Goal: Task Accomplishment & Management: Complete application form

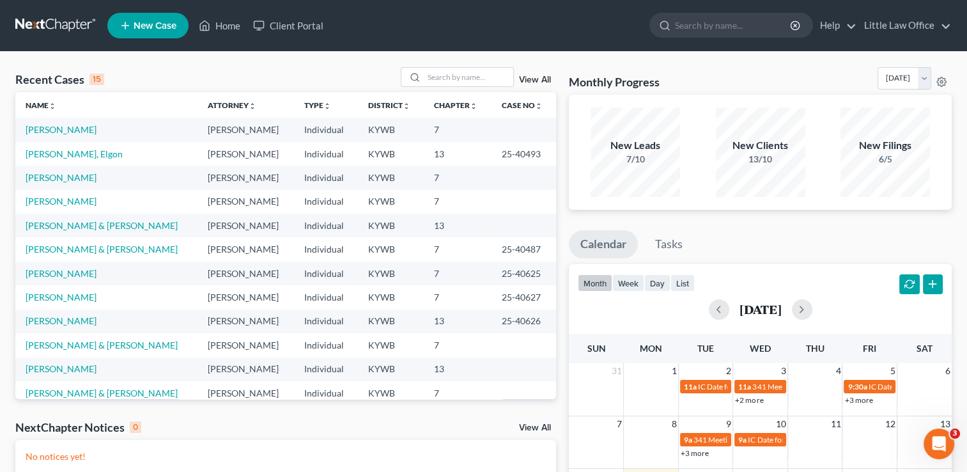
click at [148, 31] on link "New Case" at bounding box center [147, 26] width 81 height 26
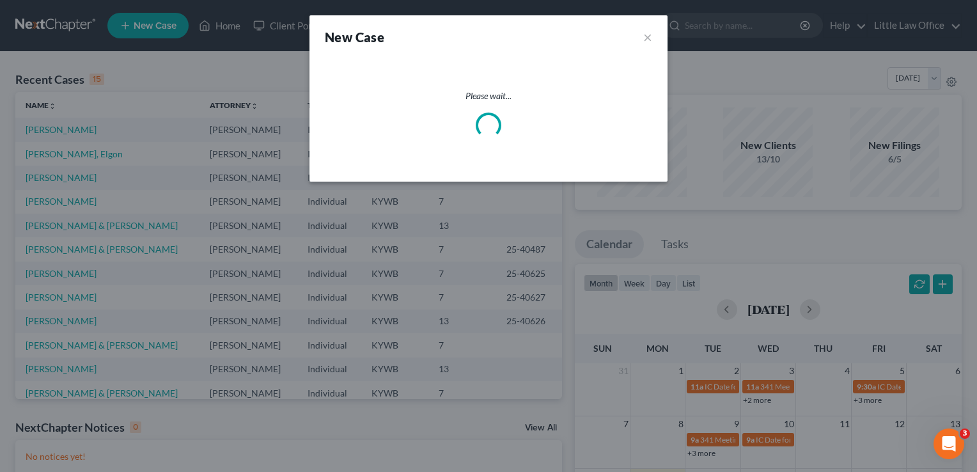
select select "33"
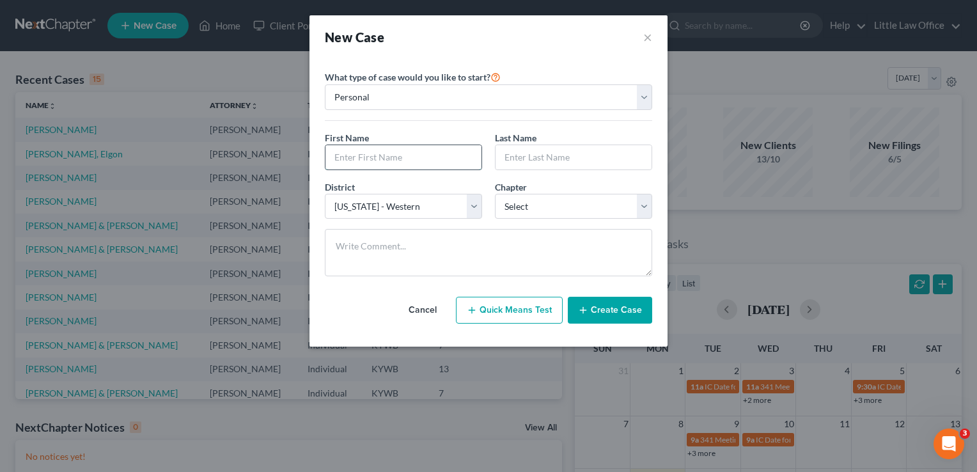
click at [381, 166] on input "text" at bounding box center [403, 157] width 156 height 24
type input "[PERSON_NAME]"
click at [644, 200] on select "Select 7 11 12 13" at bounding box center [573, 207] width 157 height 26
select select "0"
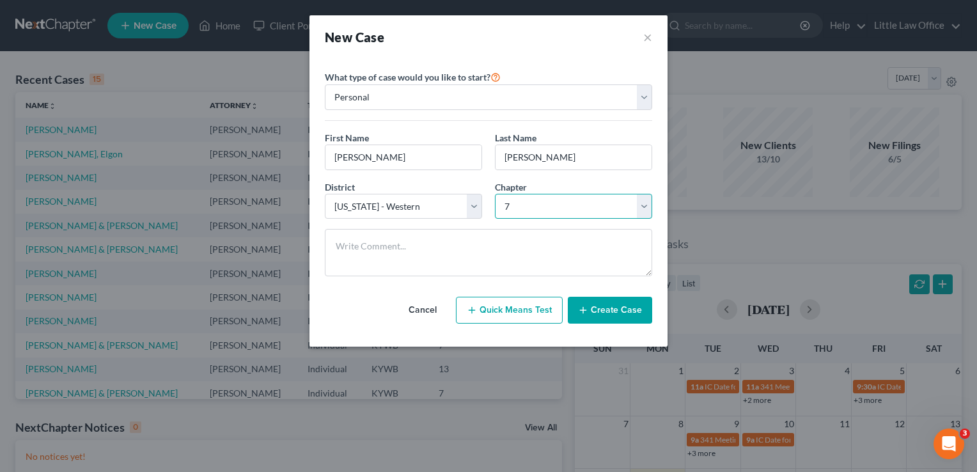
click at [495, 194] on select "Select 7 11 12 13" at bounding box center [573, 207] width 157 height 26
click at [629, 311] on button "Create Case" at bounding box center [610, 310] width 84 height 27
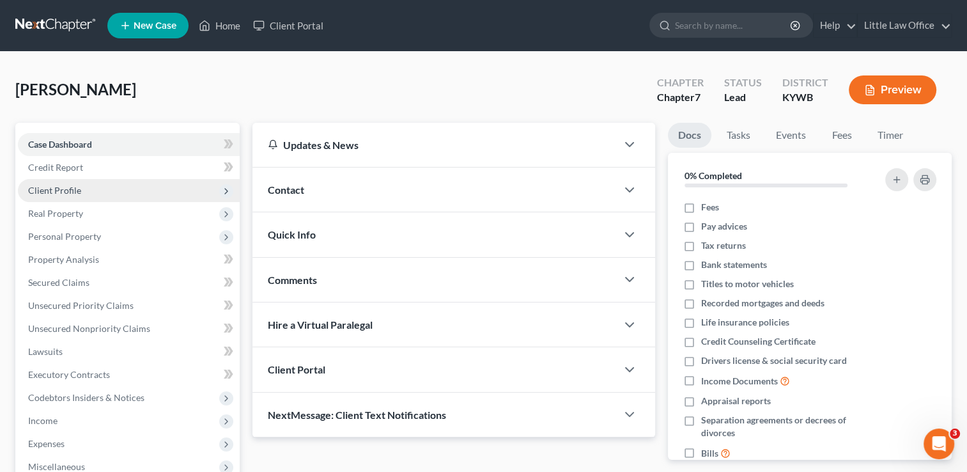
click at [55, 192] on span "Client Profile" at bounding box center [54, 190] width 53 height 11
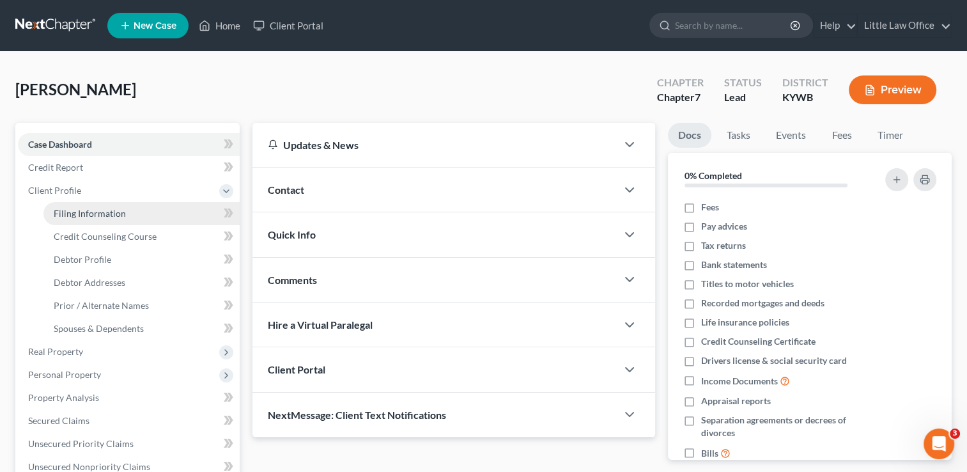
click at [96, 219] on link "Filing Information" at bounding box center [141, 213] width 196 height 23
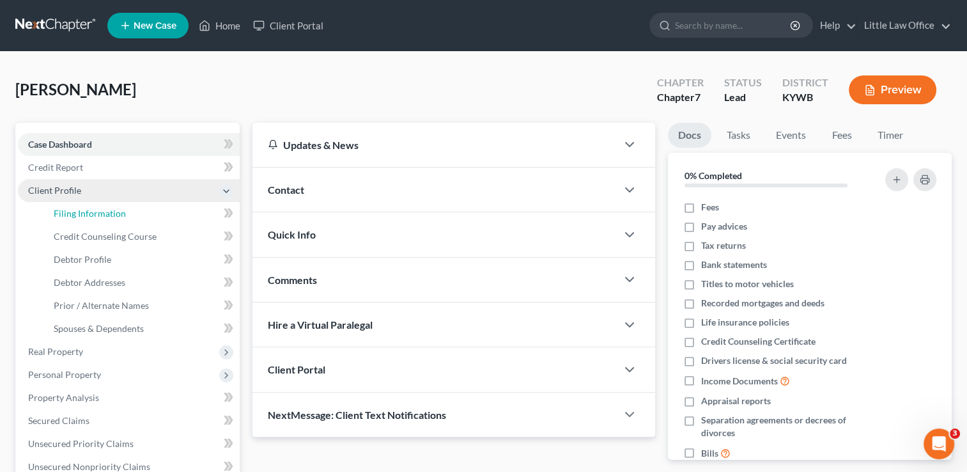
select select "1"
select select "0"
select select "33"
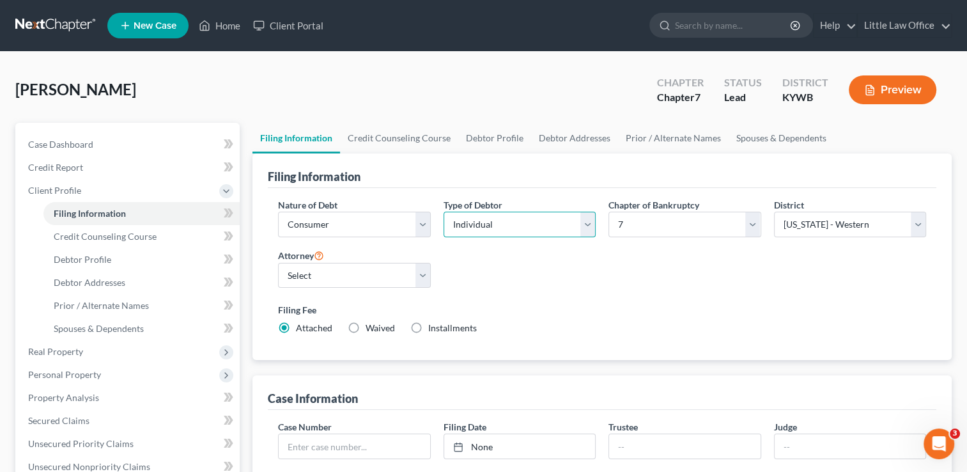
click at [550, 221] on select "Select Individual Joint" at bounding box center [520, 225] width 152 height 26
select select "1"
click at [444, 212] on select "Select Individual Joint" at bounding box center [520, 225] width 152 height 26
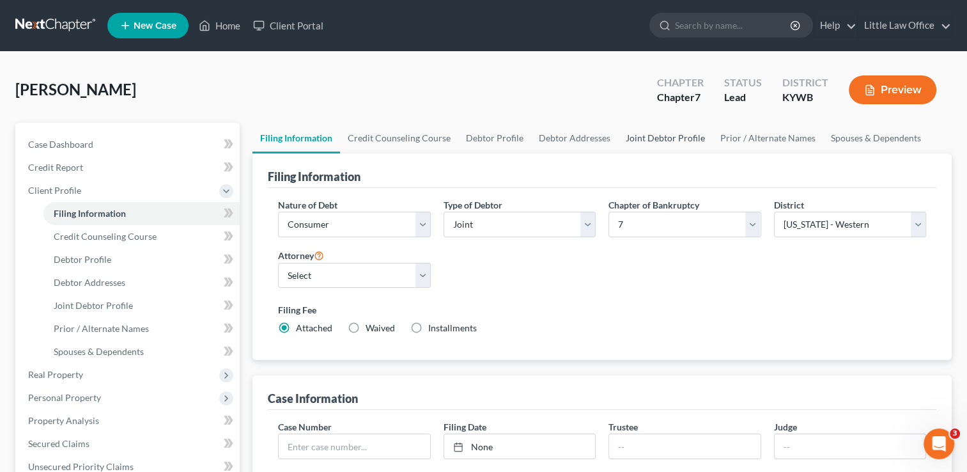
click at [656, 140] on link "Joint Debtor Profile" at bounding box center [665, 138] width 95 height 31
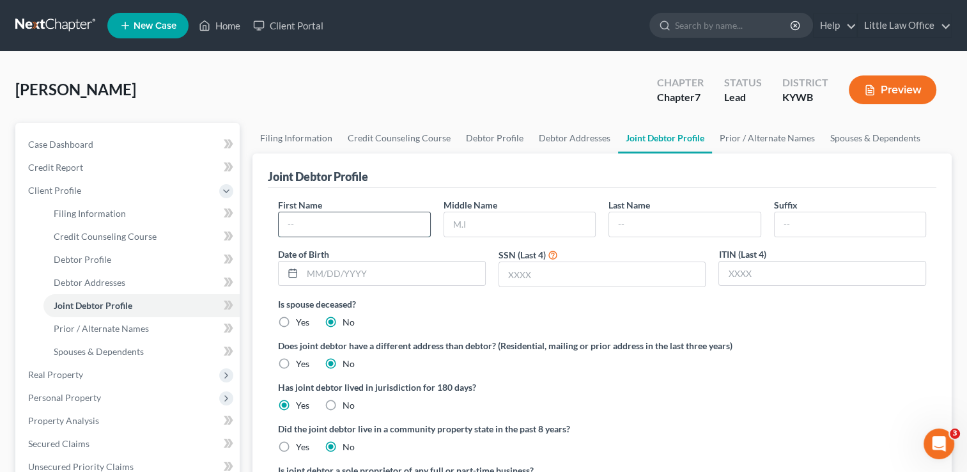
click at [371, 226] on input "text" at bounding box center [354, 224] width 151 height 24
type input "Angel"
type input "Morgan"
click at [890, 144] on link "Spouses & Dependents" at bounding box center [875, 138] width 105 height 31
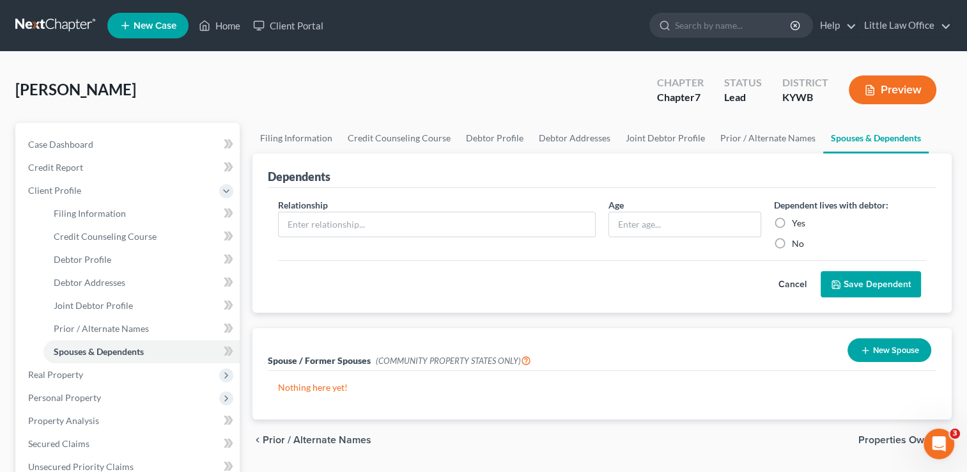
click at [430, 208] on div "Relationship *" at bounding box center [437, 224] width 331 height 52
click at [427, 219] on input "text" at bounding box center [437, 224] width 316 height 24
type input "Son"
type input "2"
type input "1 year"
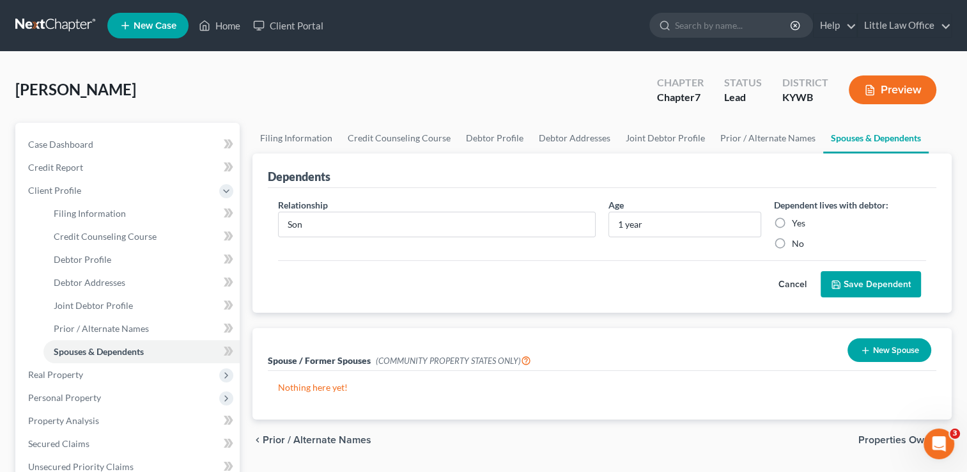
click at [792, 224] on label "Yes" at bounding box center [798, 223] width 13 height 13
click at [797, 224] on input "Yes" at bounding box center [801, 221] width 8 height 8
radio input "true"
click at [871, 280] on button "Save Dependent" at bounding box center [871, 284] width 100 height 27
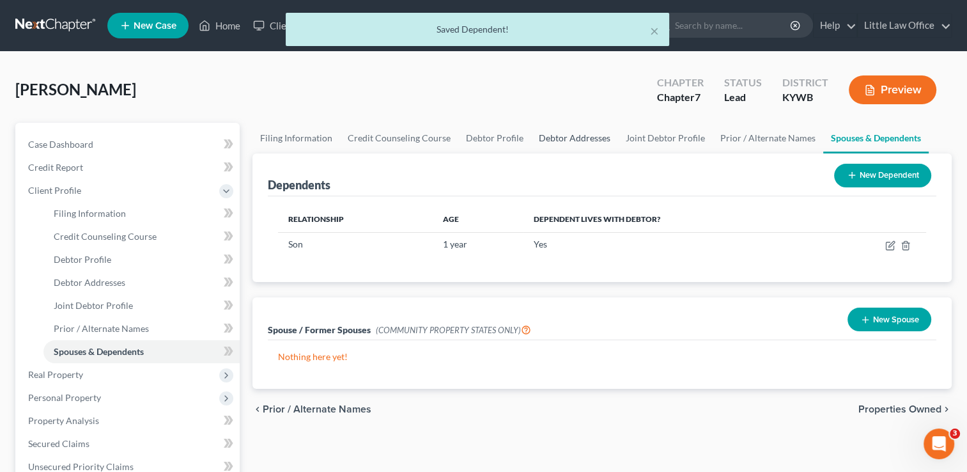
click at [552, 130] on link "Debtor Addresses" at bounding box center [574, 138] width 87 height 31
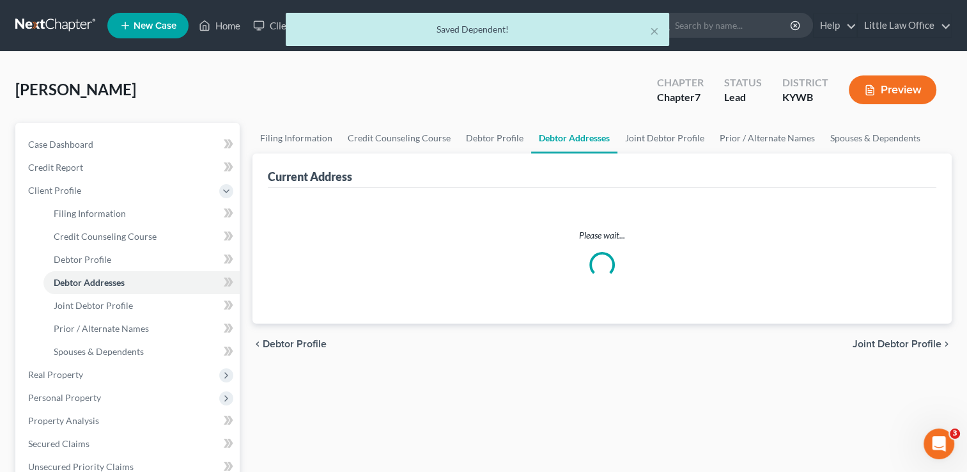
select select "0"
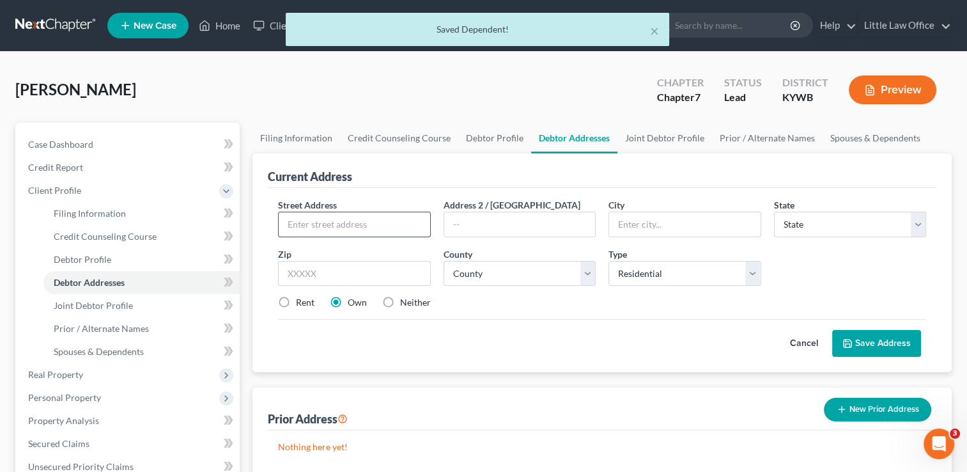
click at [355, 224] on input "text" at bounding box center [354, 224] width 151 height 24
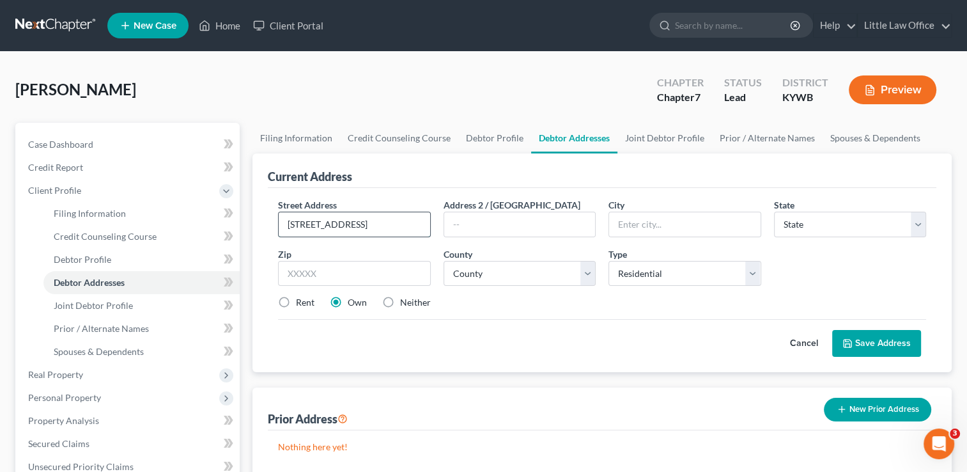
type input "310 Middle Street"
type input "42450"
type input "Providence"
select select "18"
click at [593, 276] on select "County Adair County Allen County Anderson County Ballard County Barren County B…" at bounding box center [520, 274] width 152 height 26
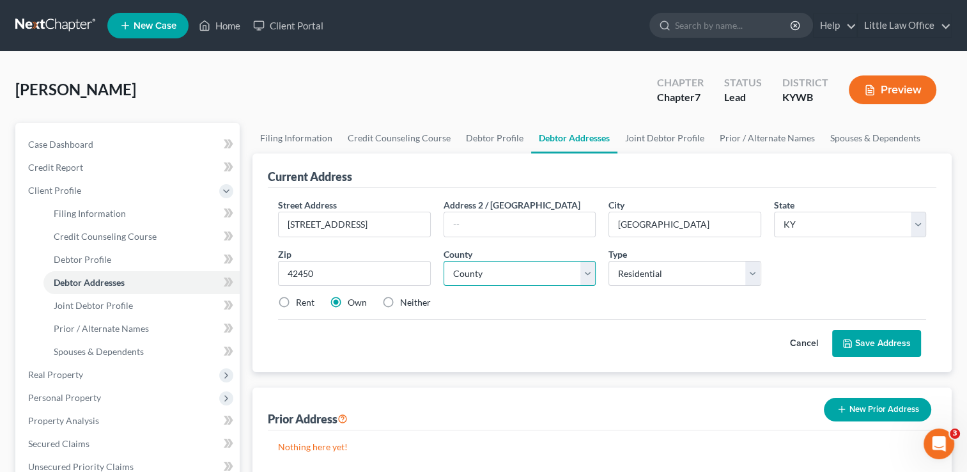
select select "116"
click at [444, 261] on select "County Adair County Allen County Anderson County Ballard County Barren County B…" at bounding box center [520, 274] width 152 height 26
click at [396, 307] on div "Neither" at bounding box center [406, 302] width 49 height 13
click at [400, 308] on label "Neither" at bounding box center [415, 302] width 31 height 13
click at [405, 304] on input "Neither" at bounding box center [409, 300] width 8 height 8
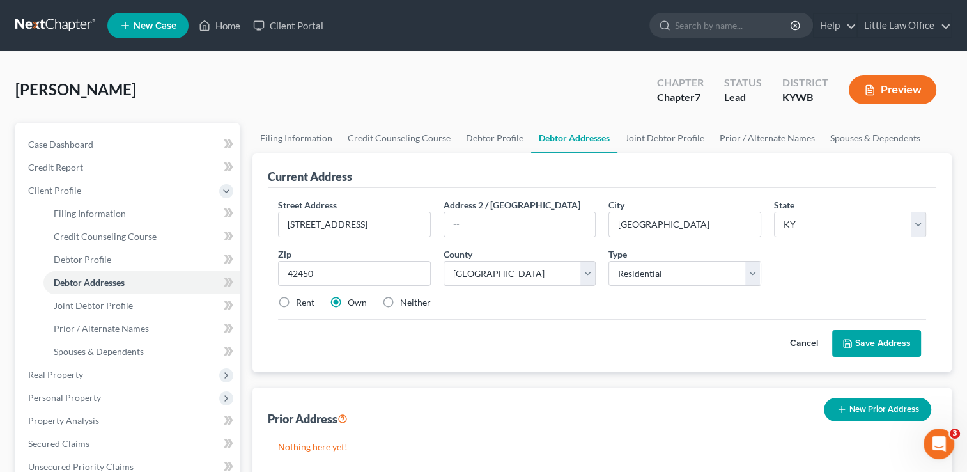
radio input "true"
click at [901, 342] on button "Save Address" at bounding box center [876, 343] width 89 height 27
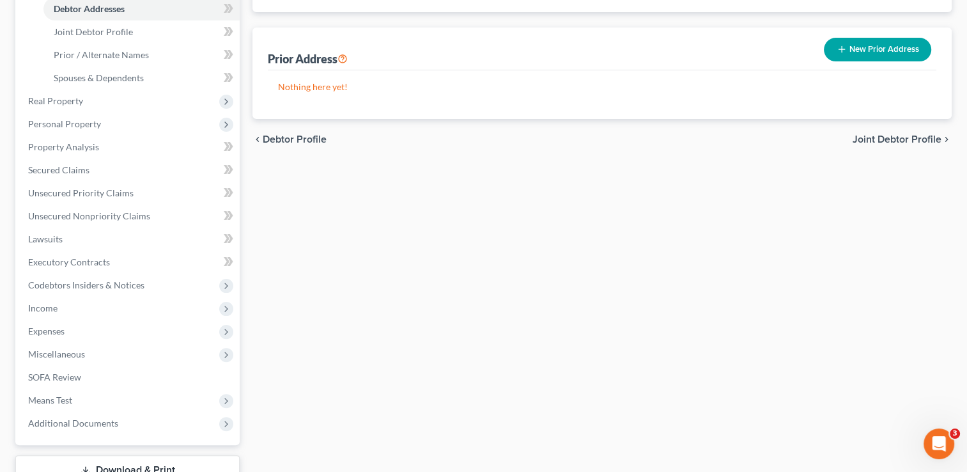
scroll to position [279, 0]
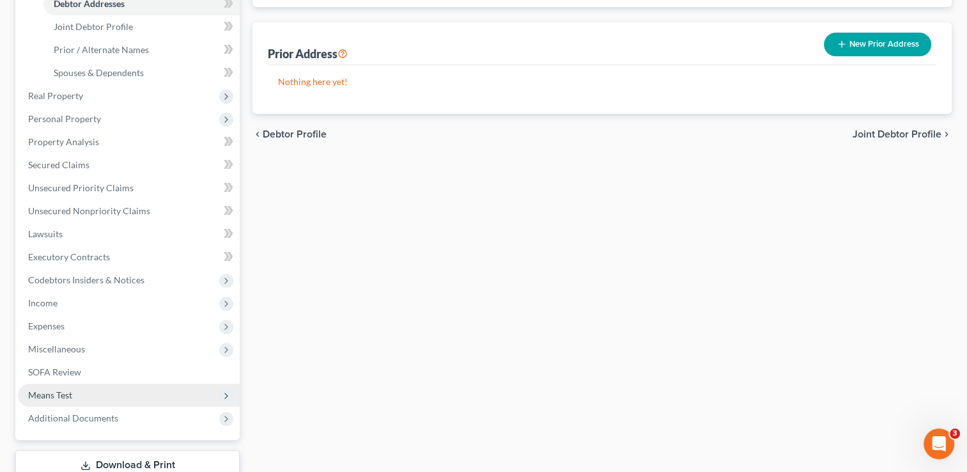
click at [62, 396] on span "Means Test" at bounding box center [50, 394] width 44 height 11
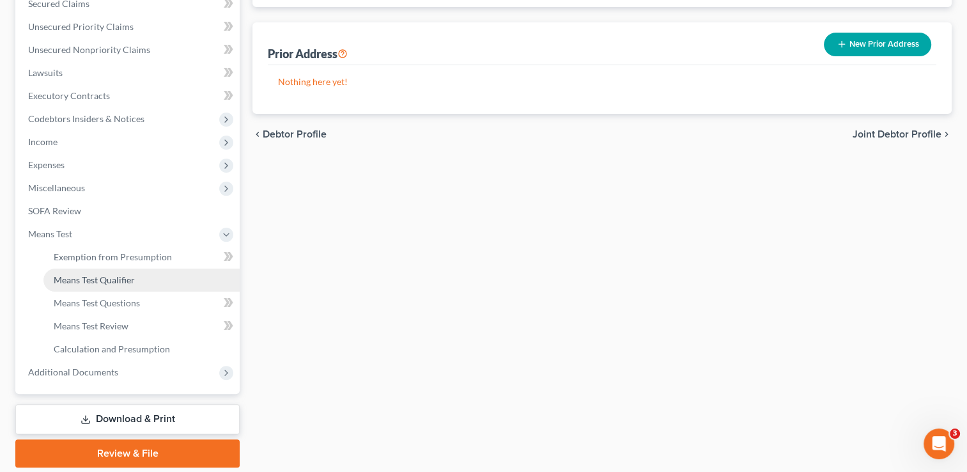
click at [107, 279] on span "Means Test Qualifier" at bounding box center [94, 279] width 81 height 11
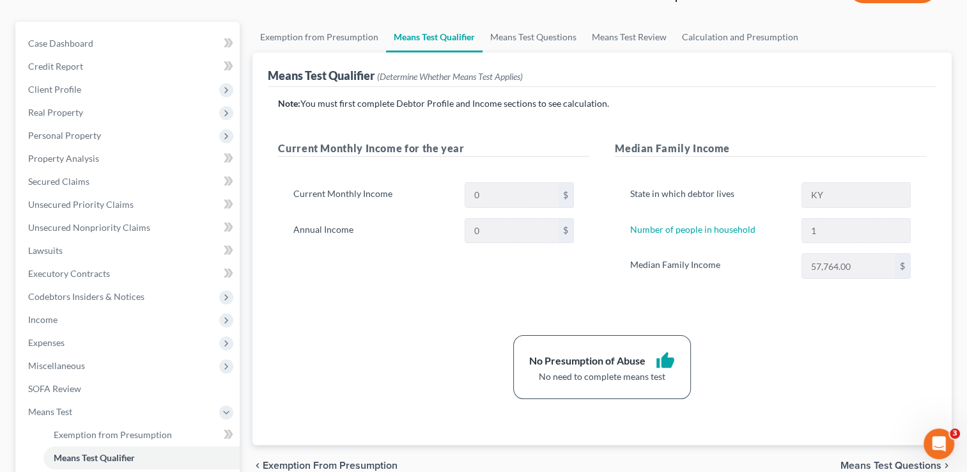
scroll to position [107, 0]
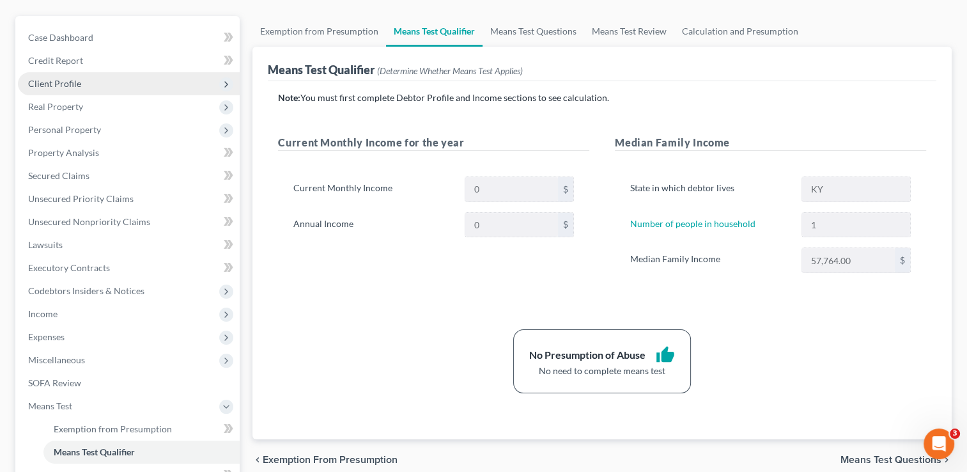
click at [68, 88] on span "Client Profile" at bounding box center [54, 83] width 53 height 11
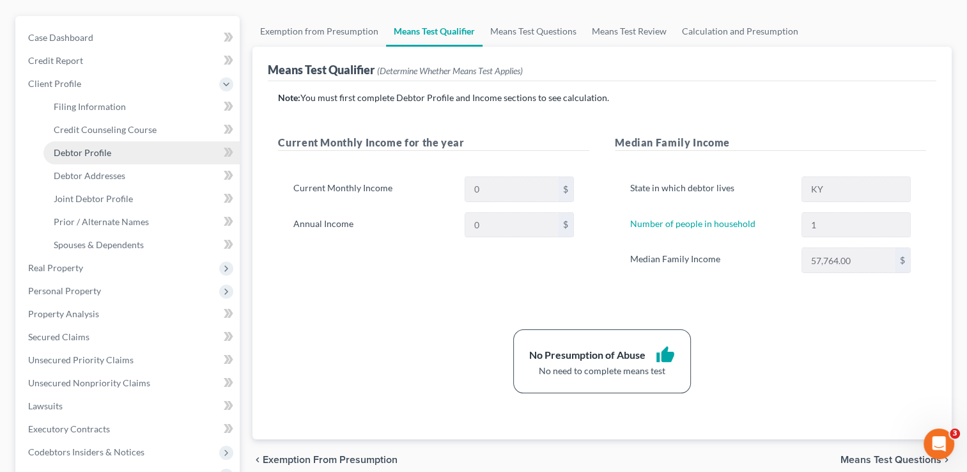
click at [95, 149] on span "Debtor Profile" at bounding box center [83, 152] width 58 height 11
select select "1"
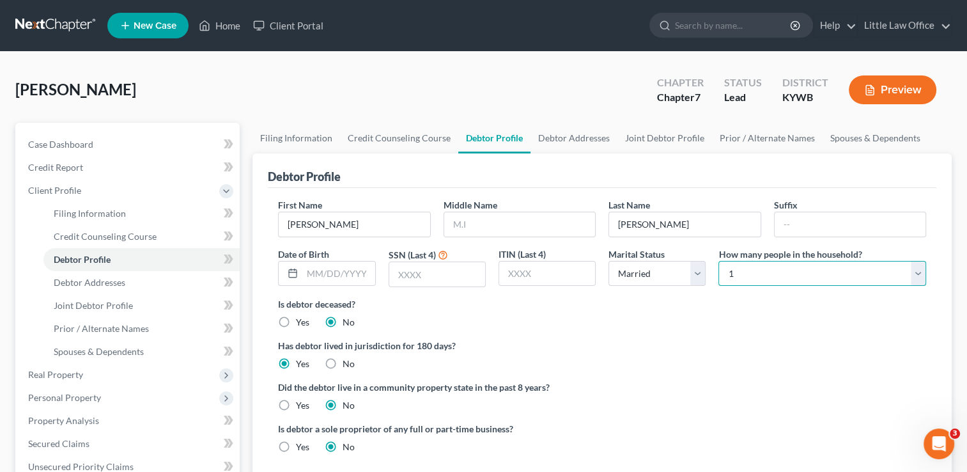
click at [735, 278] on select "Select 1 2 3 4 5 6 7 8 9 10 11 12 13 14 15 16 17 18 19 20" at bounding box center [823, 274] width 208 height 26
select select "2"
click at [719, 261] on select "Select 1 2 3 4 5 6 7 8 9 10 11 12 13 14 15 16 17 18 19 20" at bounding box center [823, 274] width 208 height 26
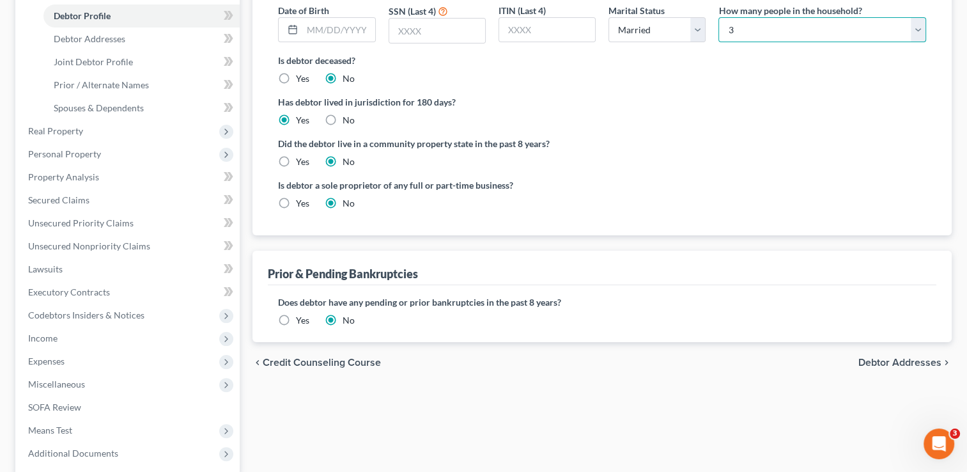
scroll to position [302, 0]
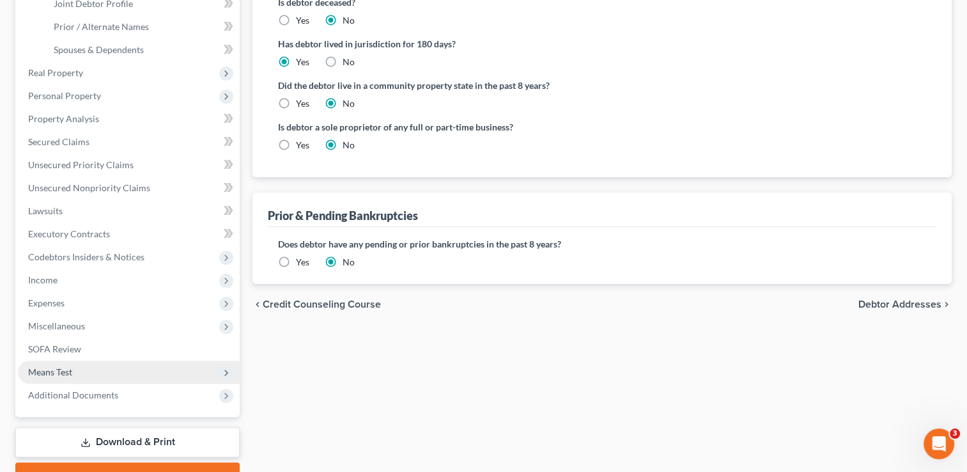
click at [100, 368] on span "Means Test" at bounding box center [129, 372] width 222 height 23
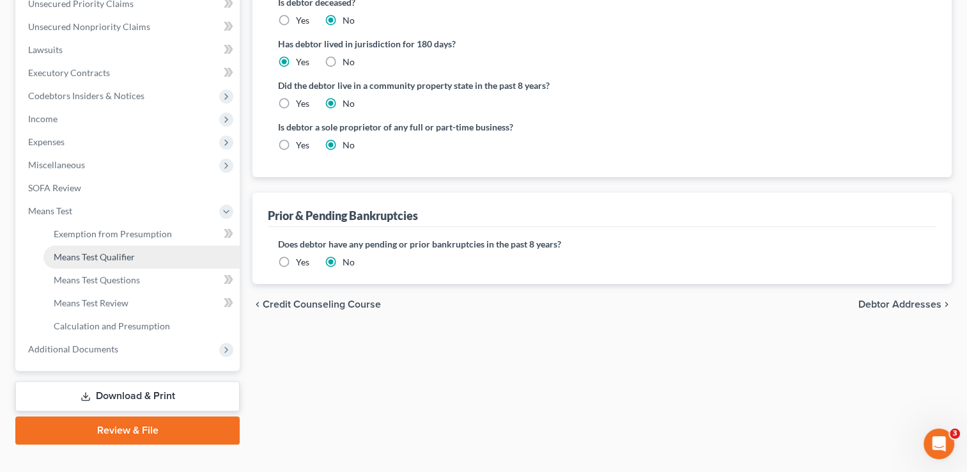
click at [110, 246] on link "Means Test Qualifier" at bounding box center [141, 256] width 196 height 23
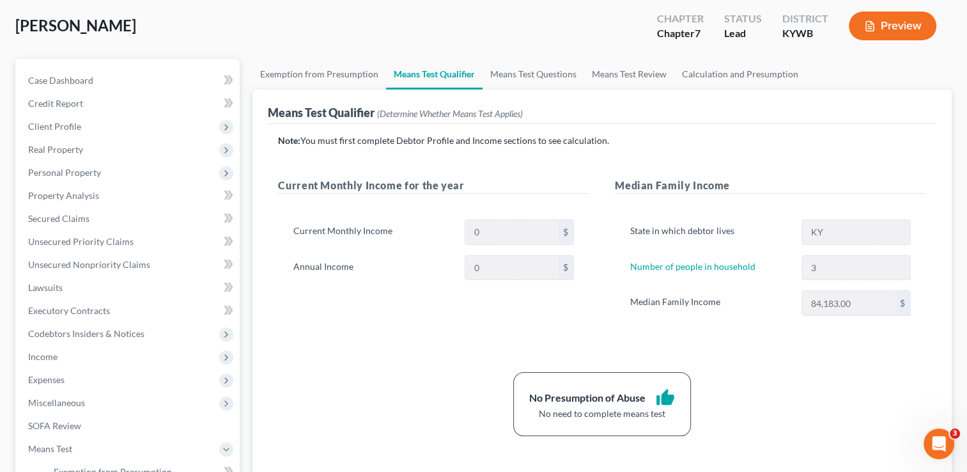
scroll to position [68, 0]
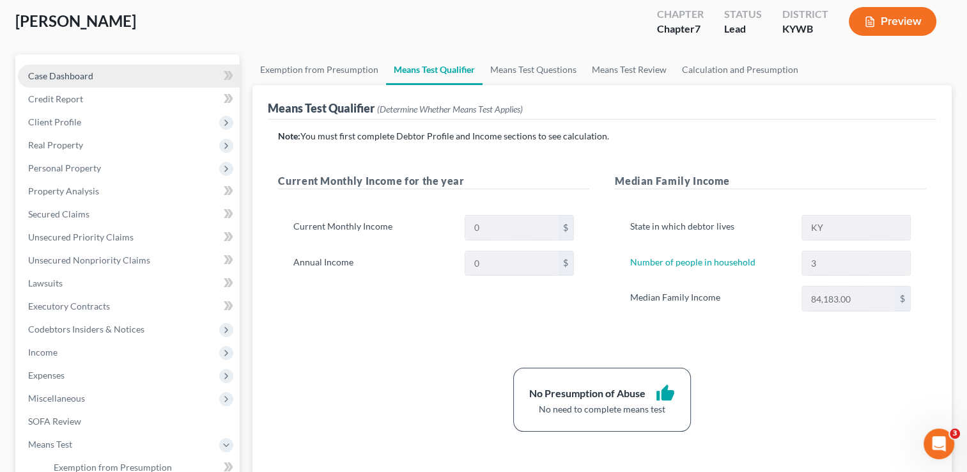
click at [88, 77] on span "Case Dashboard" at bounding box center [60, 75] width 65 height 11
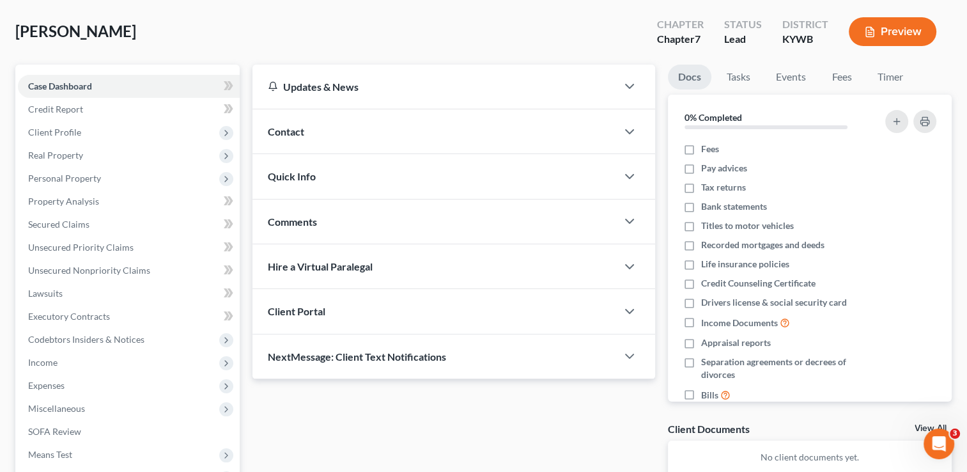
scroll to position [64, 0]
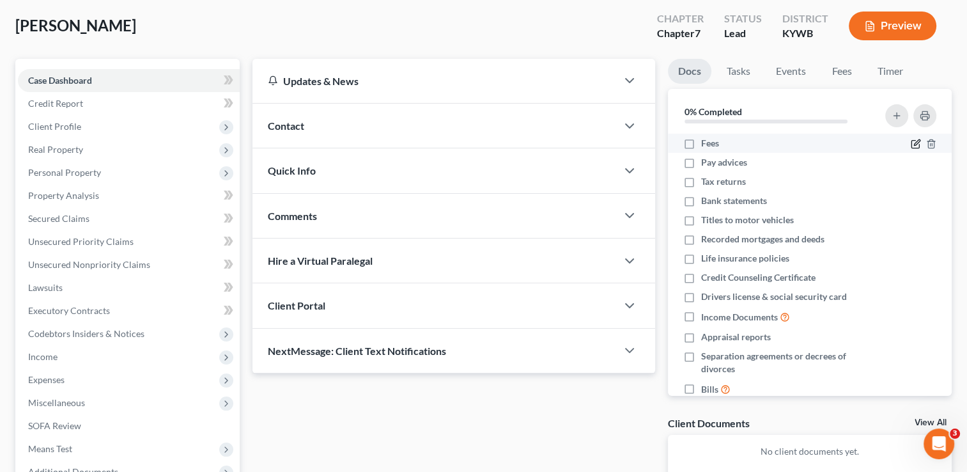
click at [911, 144] on icon "button" at bounding box center [916, 144] width 10 height 10
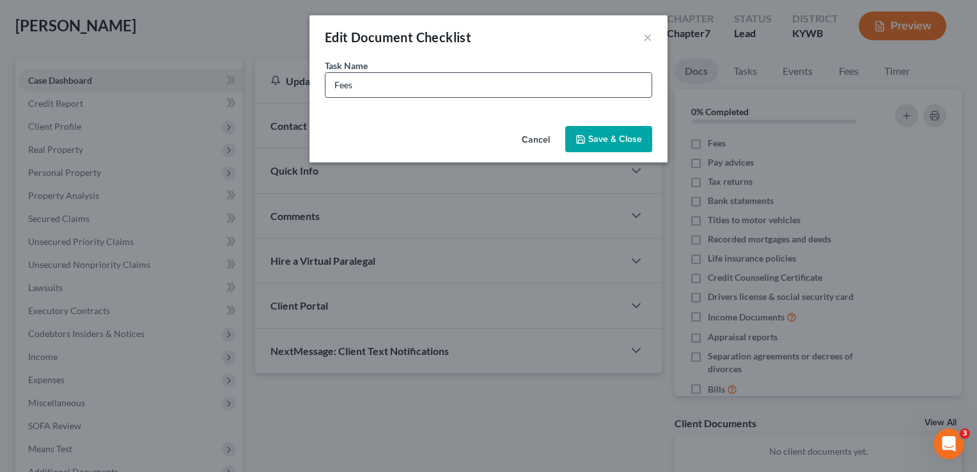
click at [505, 93] on input "Fees" at bounding box center [488, 85] width 326 height 24
type input "Fees - $1,900"
click at [630, 141] on button "Save & Close" at bounding box center [608, 139] width 87 height 27
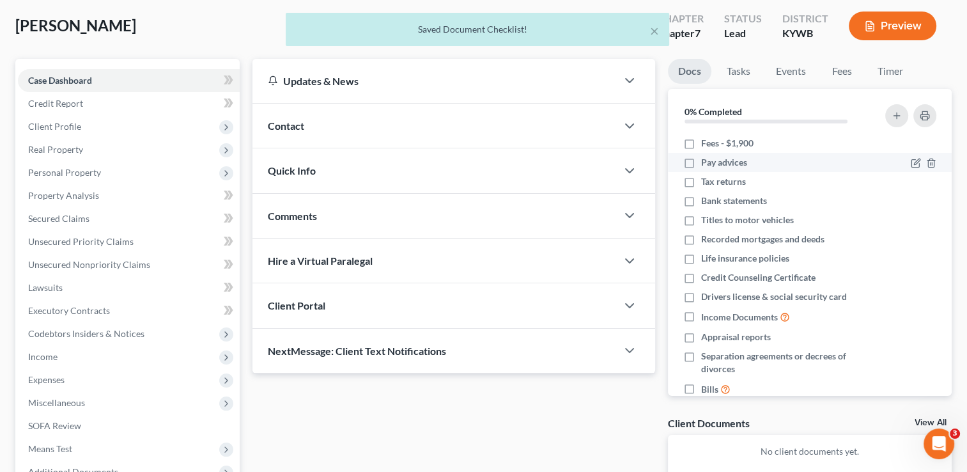
click at [912, 162] on div at bounding box center [924, 162] width 26 height 13
click at [914, 163] on icon "button" at bounding box center [917, 162] width 6 height 6
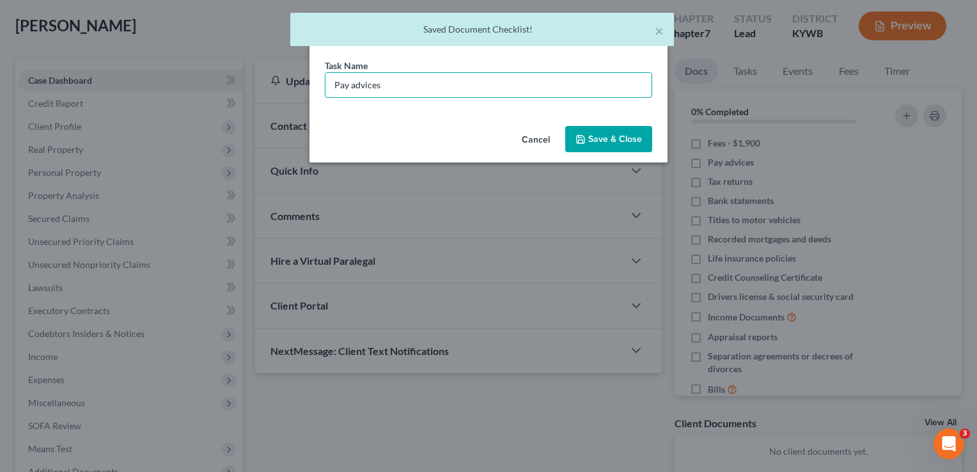
drag, startPoint x: 435, startPoint y: 79, endPoint x: 302, endPoint y: 81, distance: 133.0
click at [302, 81] on div "Edit Document Checklist × Task Name * Pay advices Cancel Save & Close" at bounding box center [488, 236] width 977 height 472
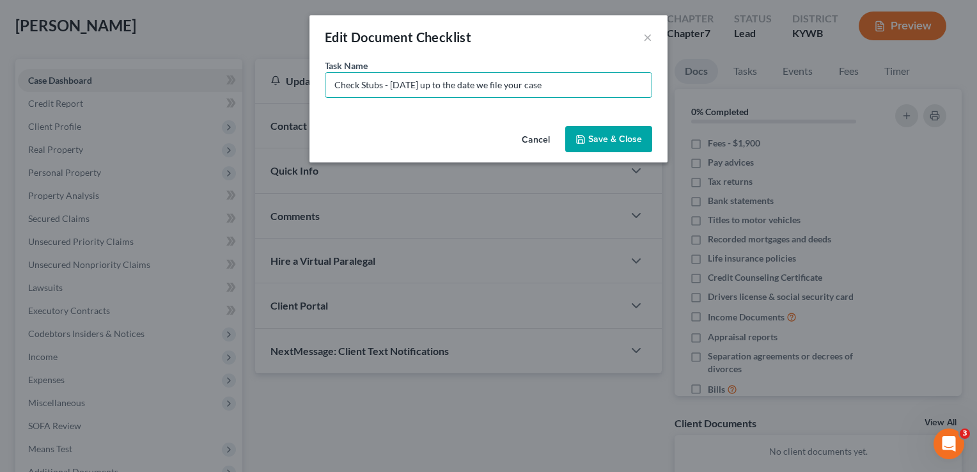
type input "Check Stubs - 3/1/25 up to the date we file your case"
click at [614, 139] on button "Save & Close" at bounding box center [608, 139] width 87 height 27
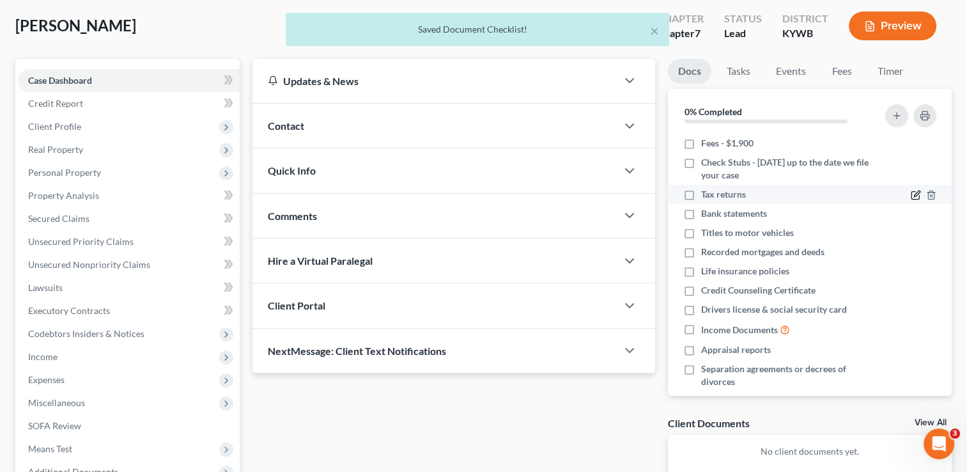
click at [911, 198] on icon "button" at bounding box center [916, 195] width 10 height 10
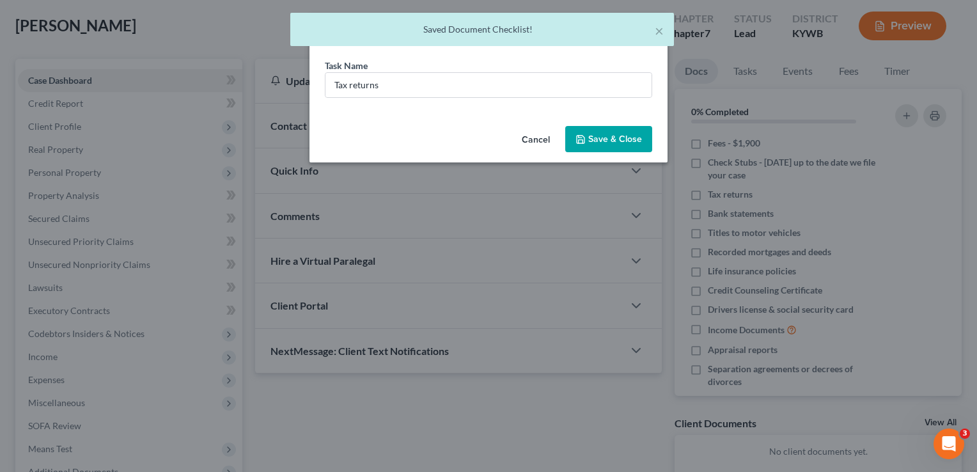
click at [542, 98] on div "Task Name * Tax returns" at bounding box center [488, 90] width 358 height 62
click at [541, 91] on input "Tax returns" at bounding box center [488, 85] width 326 height 24
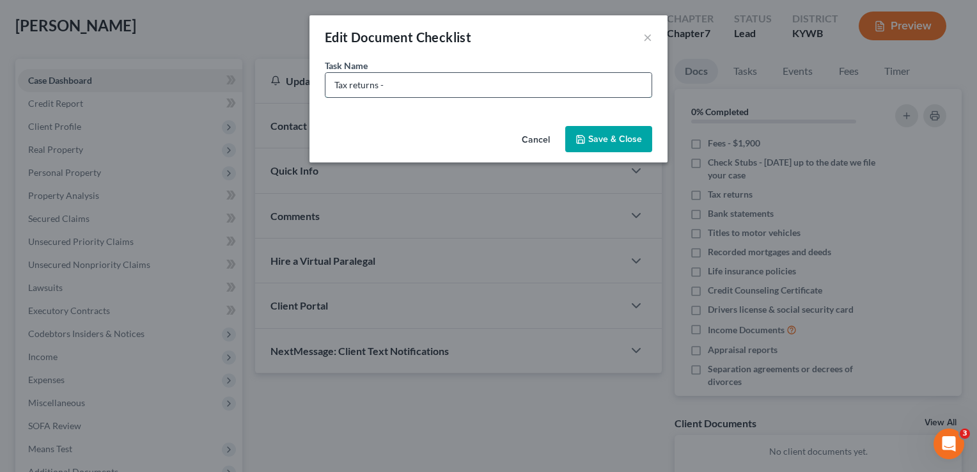
type input "Tax returns - 2023 and 2024"
click at [611, 139] on button "Save & Close" at bounding box center [608, 139] width 87 height 27
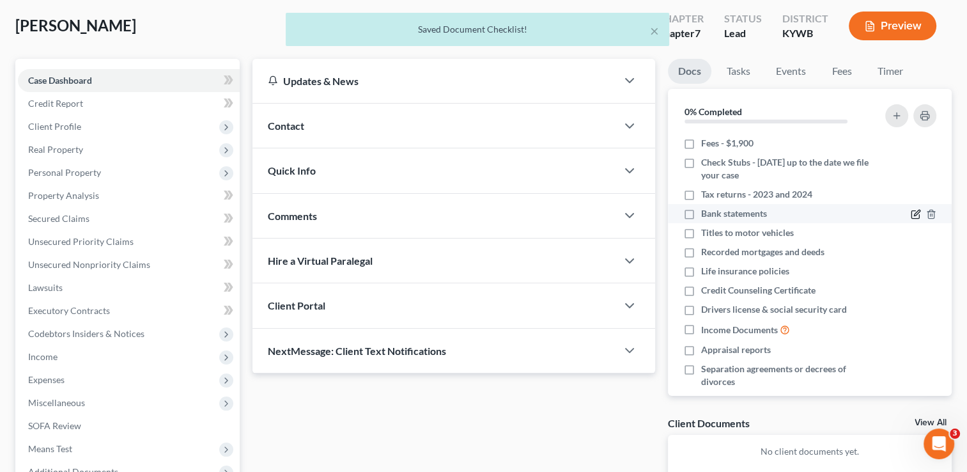
click at [911, 214] on icon "button" at bounding box center [916, 214] width 10 height 10
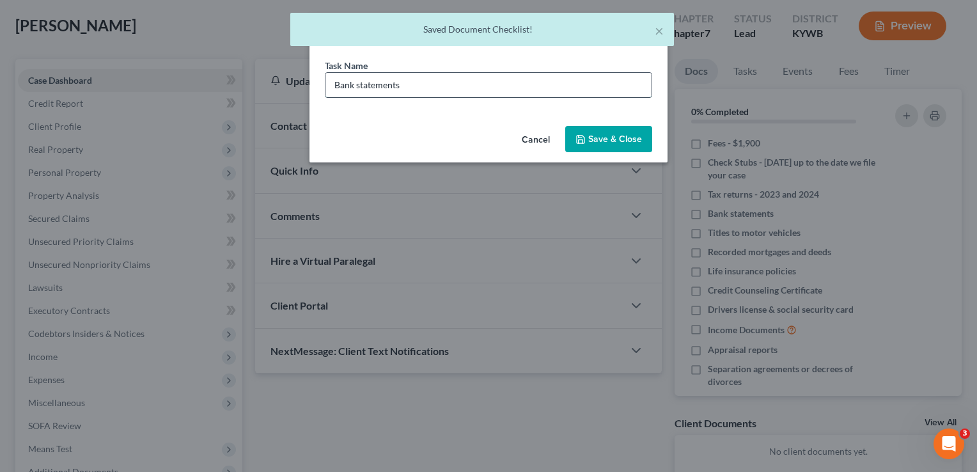
click at [500, 93] on input "Bank statements" at bounding box center [488, 85] width 326 height 24
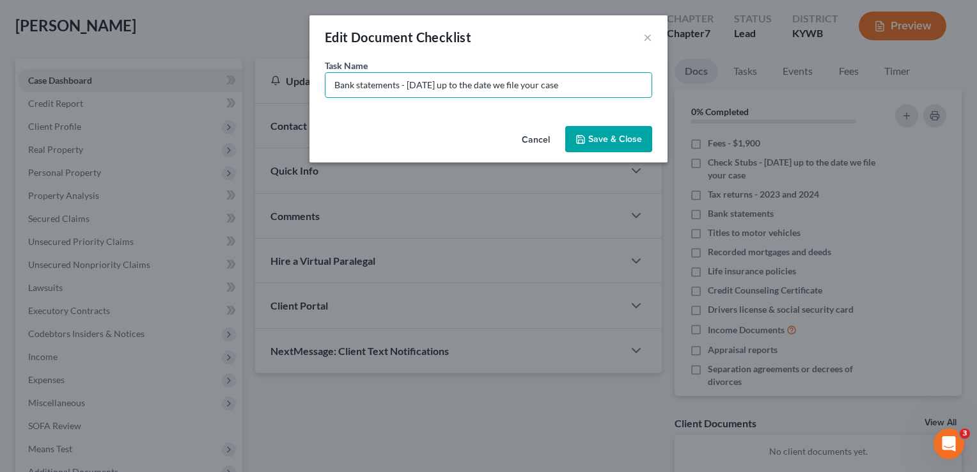
type input "Bank statements - 3/1/25 up to the date we file your case"
click at [611, 136] on button "Save & Close" at bounding box center [608, 139] width 87 height 27
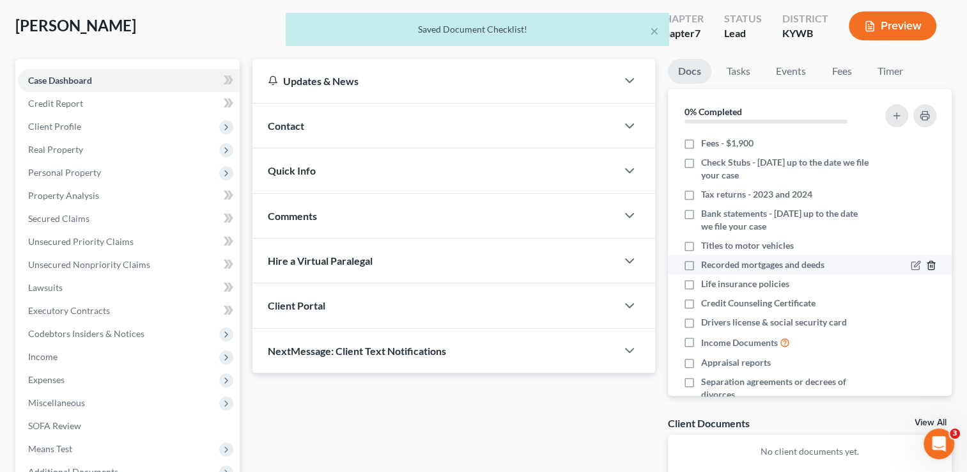
click at [931, 265] on line "button" at bounding box center [931, 266] width 0 height 3
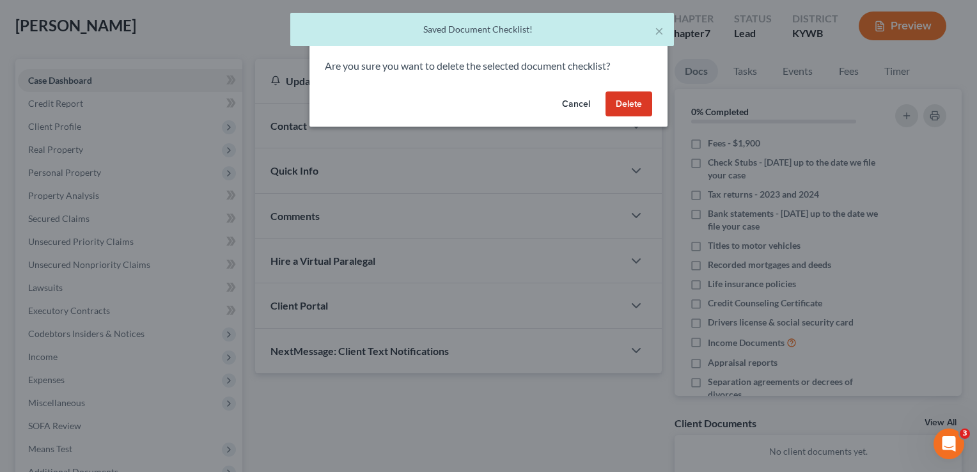
click at [644, 109] on button "Delete" at bounding box center [628, 104] width 47 height 26
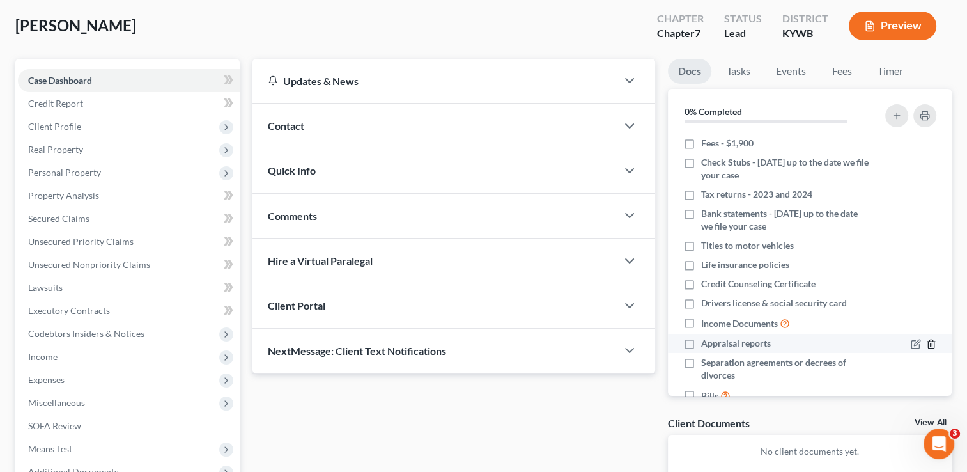
click at [926, 347] on icon "button" at bounding box center [931, 344] width 10 height 10
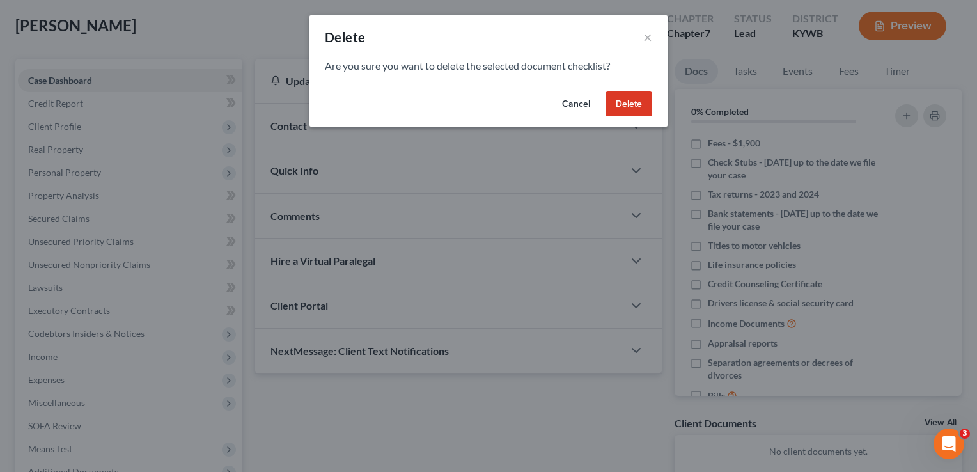
click at [628, 100] on button "Delete" at bounding box center [628, 104] width 47 height 26
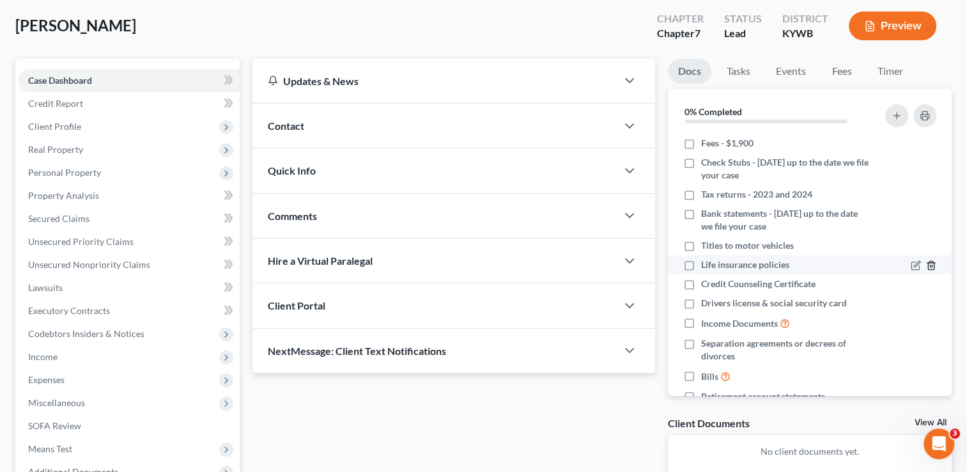
click at [926, 265] on icon "button" at bounding box center [931, 265] width 10 height 10
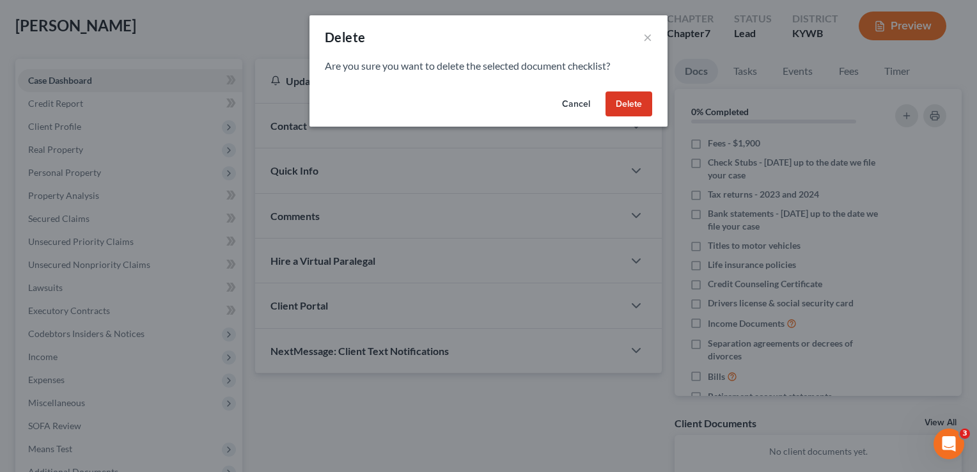
click at [644, 107] on button "Delete" at bounding box center [628, 104] width 47 height 26
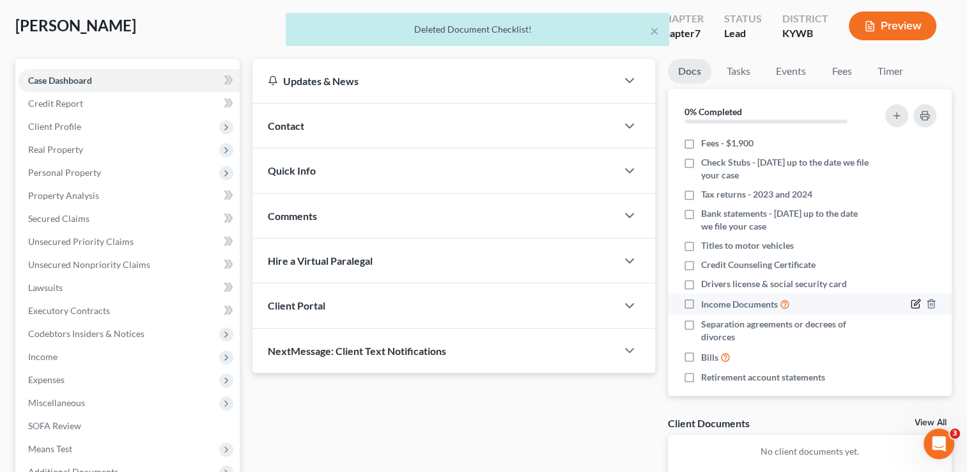
click at [911, 303] on icon "button" at bounding box center [916, 304] width 10 height 10
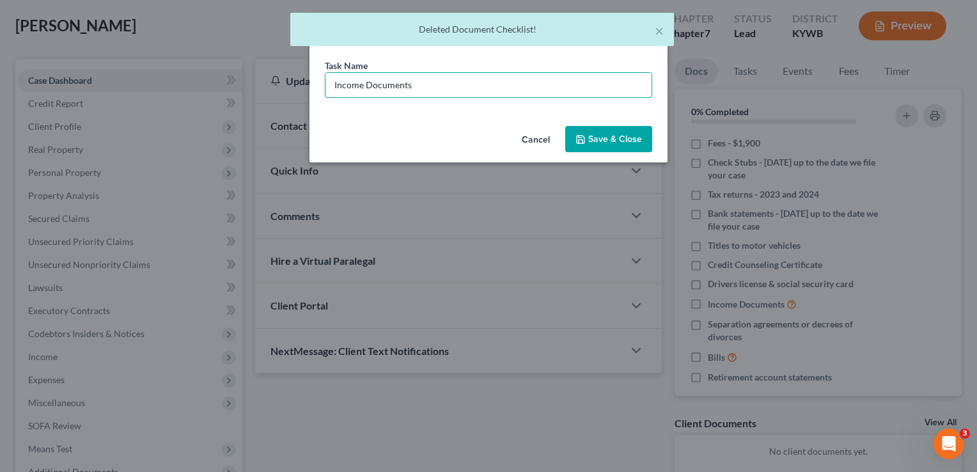
drag, startPoint x: 412, startPoint y: 82, endPoint x: 228, endPoint y: 94, distance: 185.2
click at [228, 94] on div "Edit Document Checklist × Task Name * Income Documents Cancel Save & Close" at bounding box center [488, 236] width 977 height 472
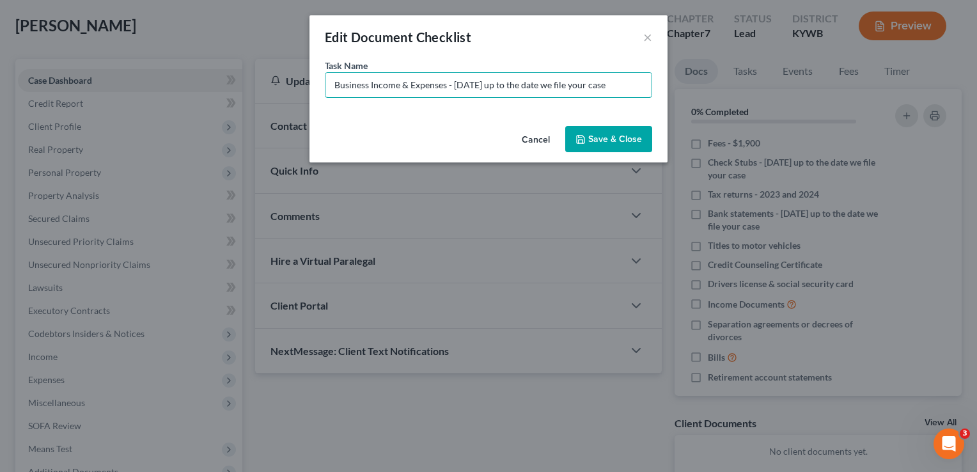
type input "Business Income & Expenses - 3/1/25 up to the date we file your case"
click at [602, 142] on button "Save & Close" at bounding box center [608, 139] width 87 height 27
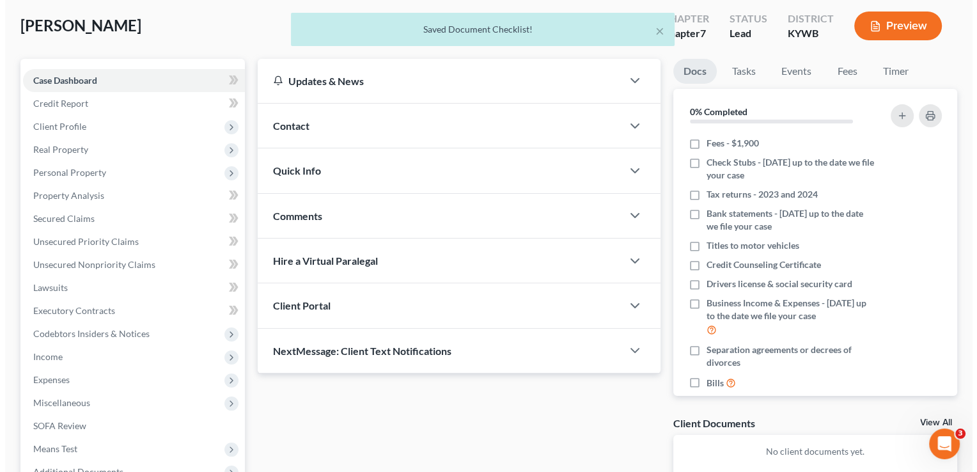
scroll to position [37, 0]
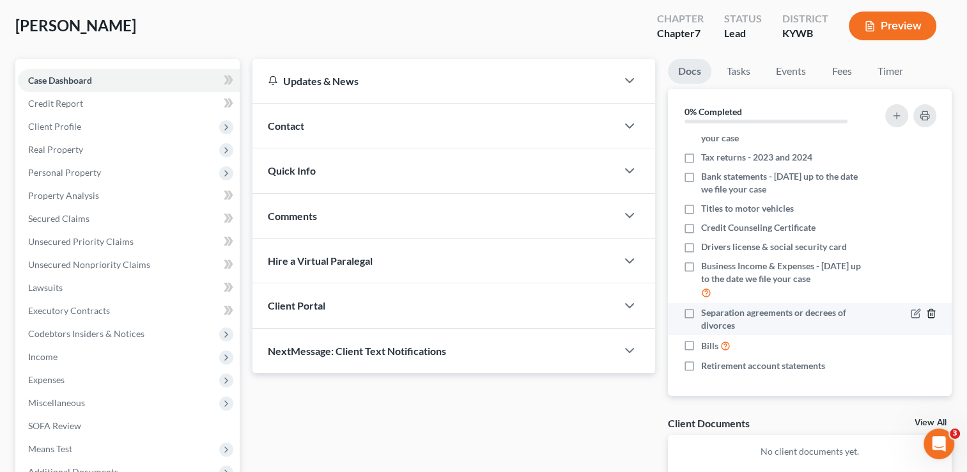
click at [926, 314] on icon "button" at bounding box center [931, 313] width 10 height 10
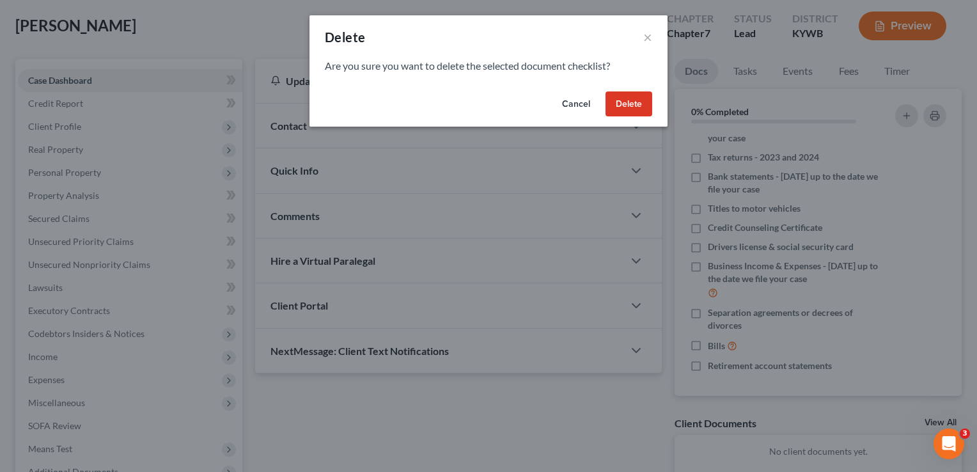
click at [628, 98] on button "Delete" at bounding box center [628, 104] width 47 height 26
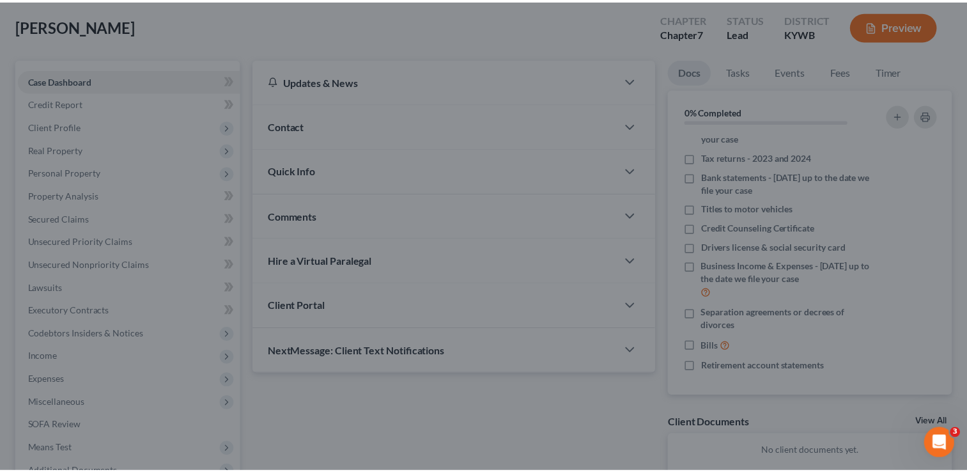
scroll to position [5, 0]
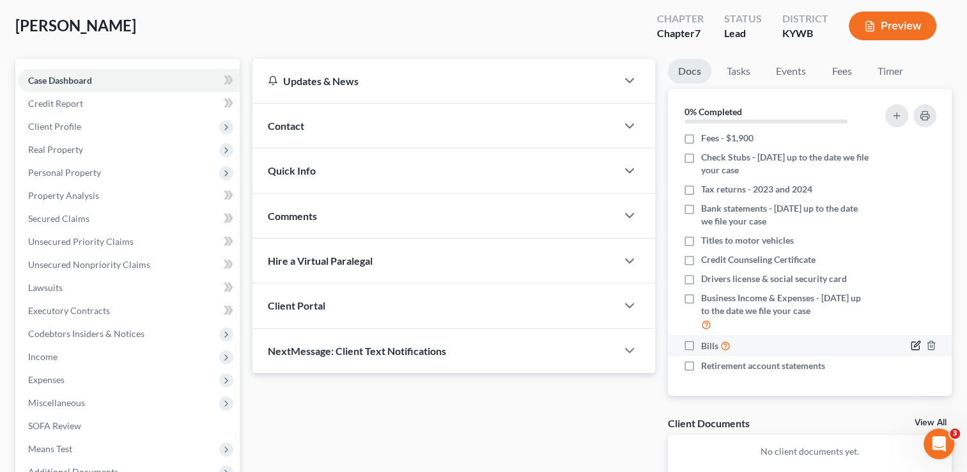
click at [911, 345] on icon "button" at bounding box center [916, 345] width 10 height 10
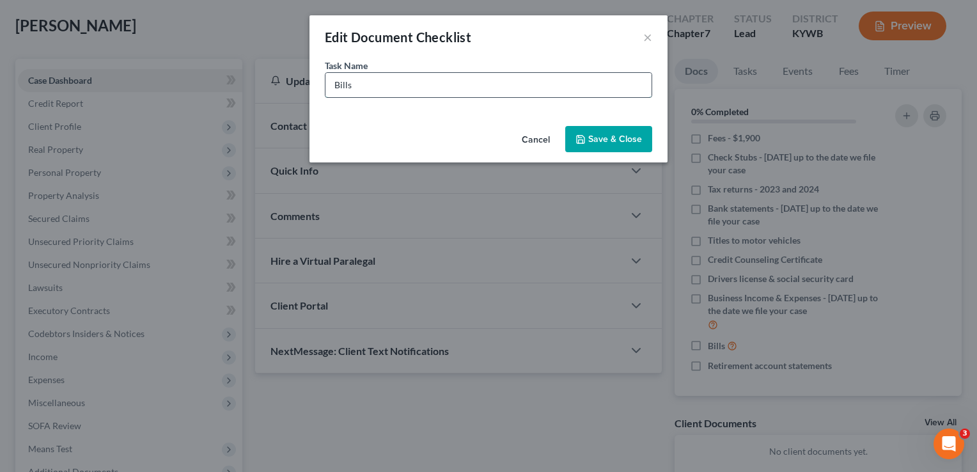
click at [334, 85] on input "Bills" at bounding box center [488, 85] width 326 height 24
type input "Medical Bills"
click at [629, 149] on button "Save & Close" at bounding box center [608, 139] width 87 height 27
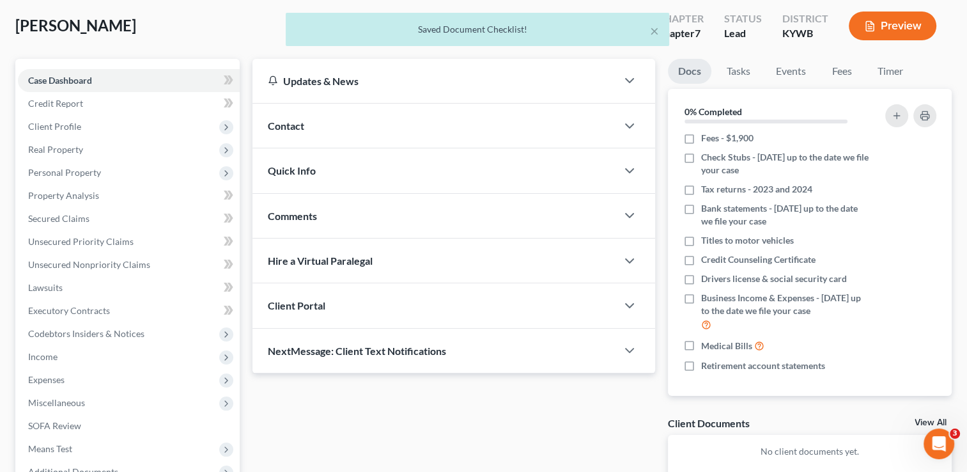
click at [400, 115] on div "Contact" at bounding box center [435, 126] width 364 height 44
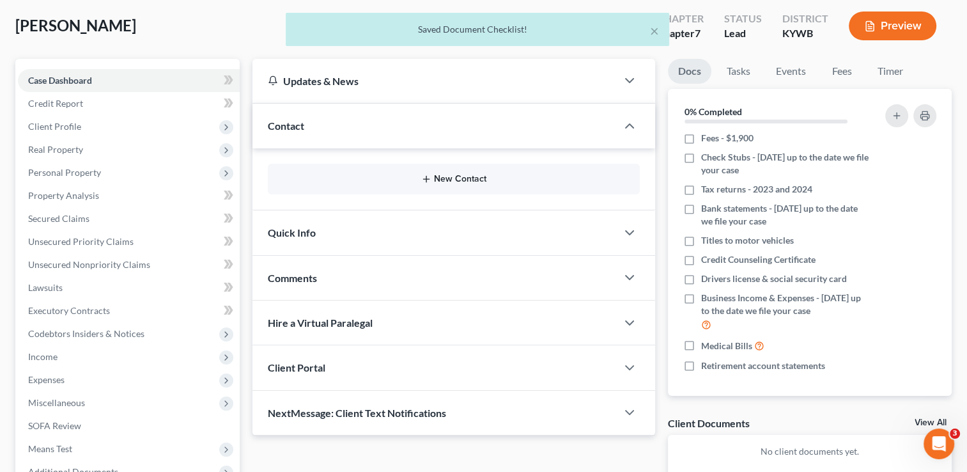
click at [456, 182] on button "New Contact" at bounding box center [454, 179] width 352 height 10
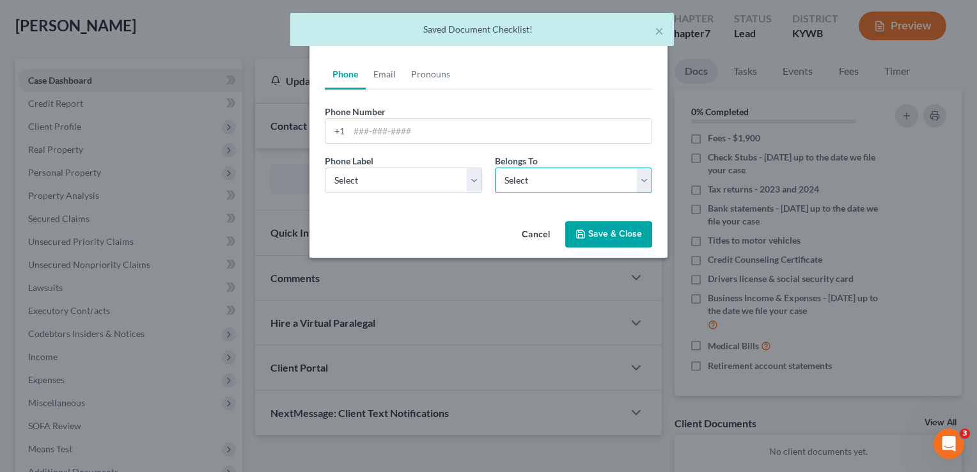
click at [506, 189] on select "Select Client Spouse Other" at bounding box center [573, 181] width 157 height 26
select select "0"
click at [495, 168] on select "Select Client Spouse Other" at bounding box center [573, 181] width 157 height 26
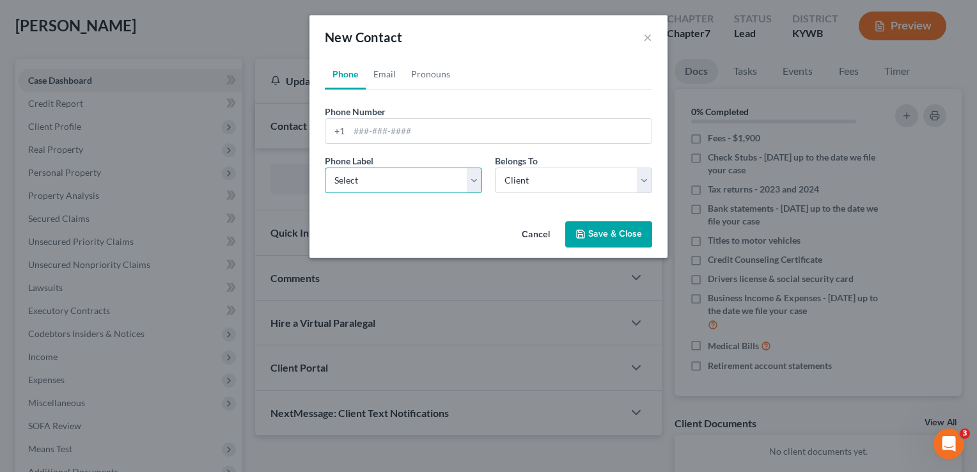
click at [363, 182] on select "Select Mobile Home Work Other" at bounding box center [403, 181] width 157 height 26
select select "0"
click at [325, 168] on select "Select Mobile Home Work Other" at bounding box center [403, 181] width 157 height 26
click at [364, 134] on input "tel" at bounding box center [500, 131] width 302 height 24
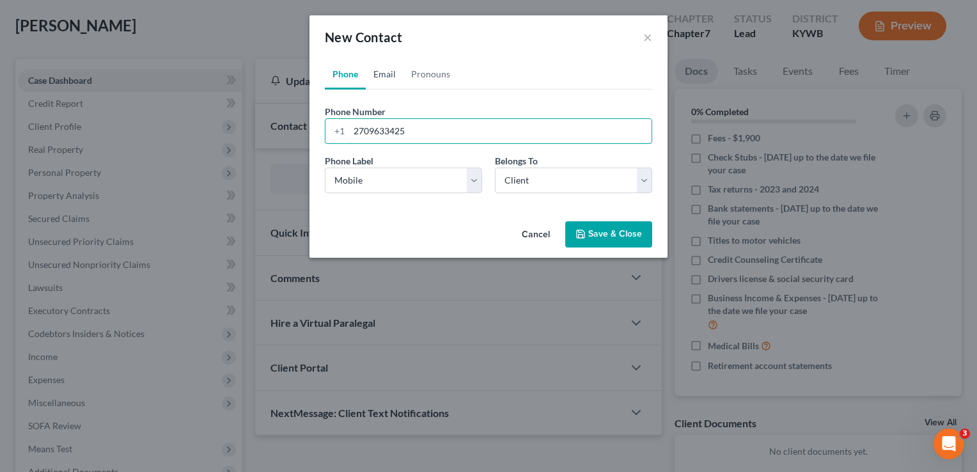
type input "2709633425"
click at [386, 82] on link "Email" at bounding box center [385, 74] width 38 height 31
click at [389, 127] on input "email" at bounding box center [500, 131] width 302 height 24
type input "shawnmorgan408@gmail.com"
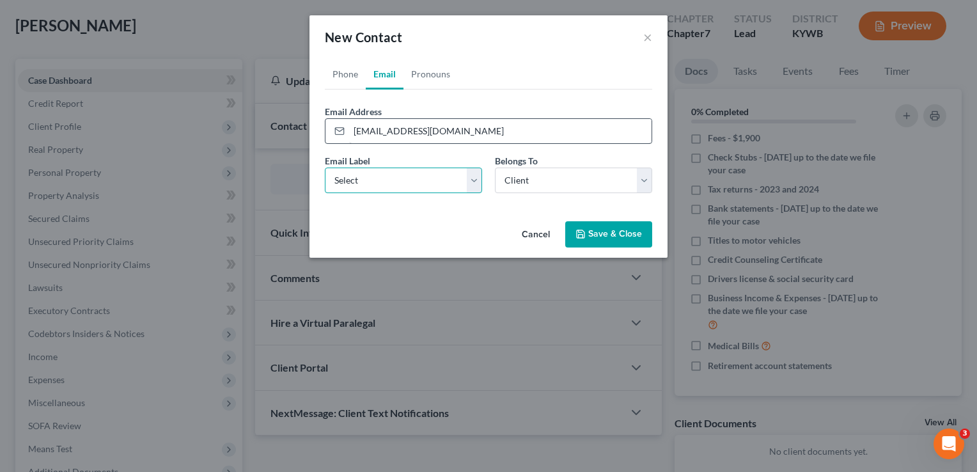
select select "0"
click at [614, 241] on button "Save & Close" at bounding box center [608, 234] width 87 height 27
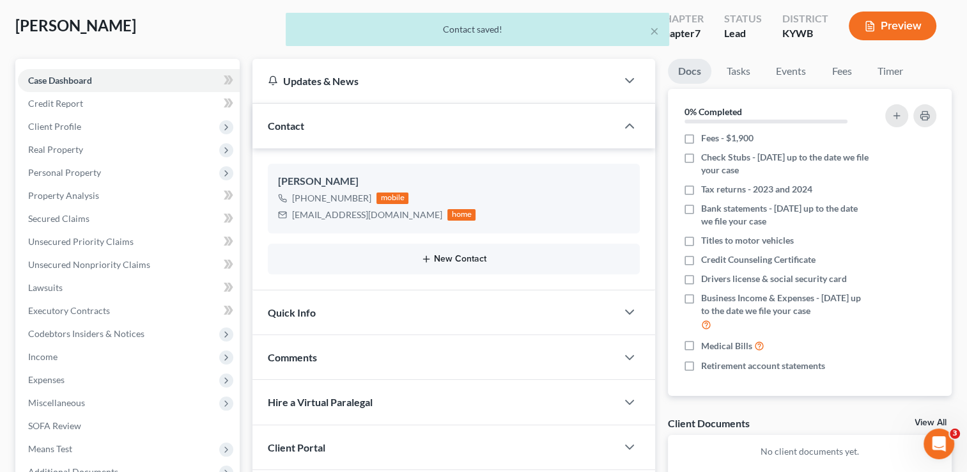
click at [462, 260] on button "New Contact" at bounding box center [454, 259] width 352 height 10
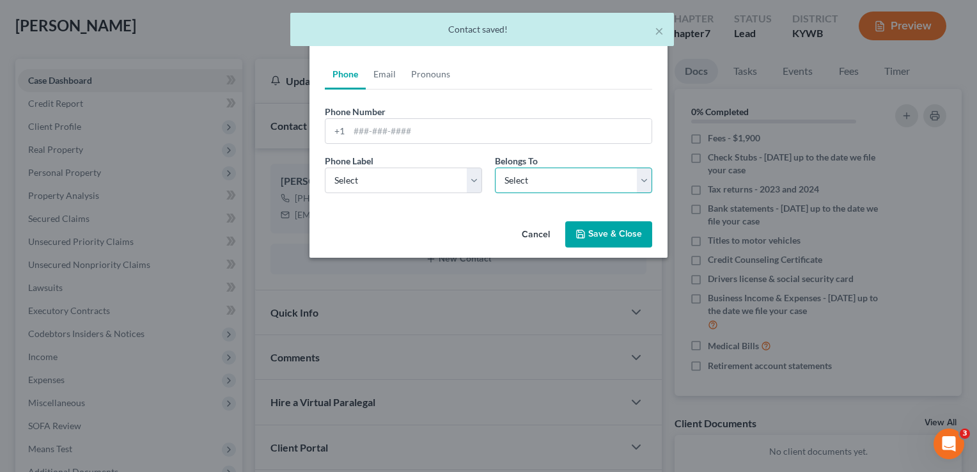
click at [534, 182] on select "Select Client Spouse Other" at bounding box center [573, 181] width 157 height 26
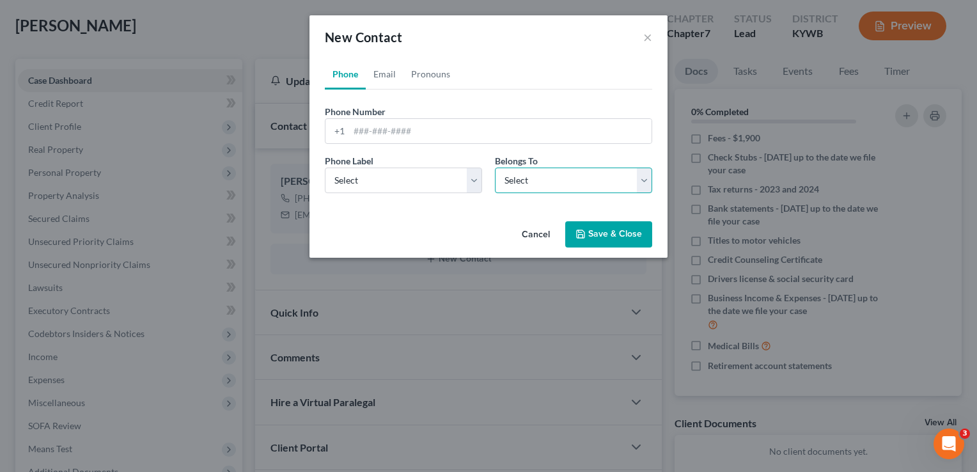
select select "1"
click at [495, 168] on select "Select Client Spouse Other" at bounding box center [573, 181] width 157 height 26
click at [536, 237] on button "Cancel" at bounding box center [535, 235] width 49 height 26
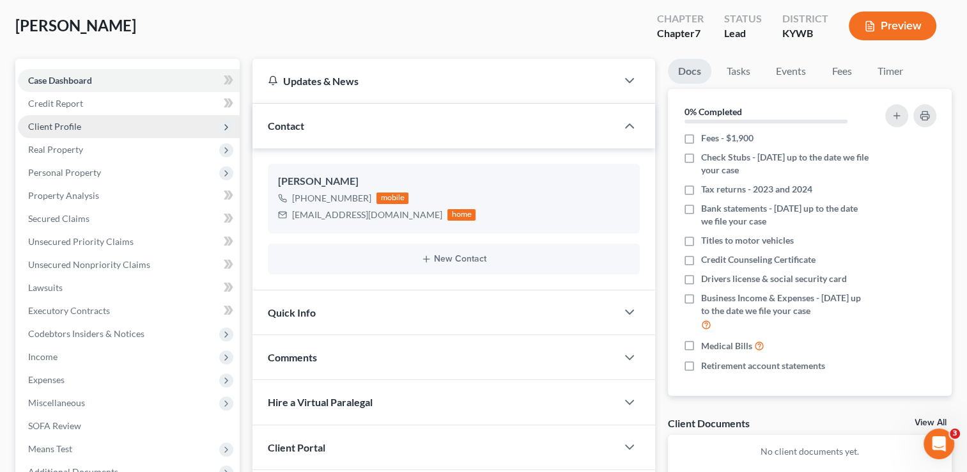
click at [82, 129] on span "Client Profile" at bounding box center [129, 126] width 222 height 23
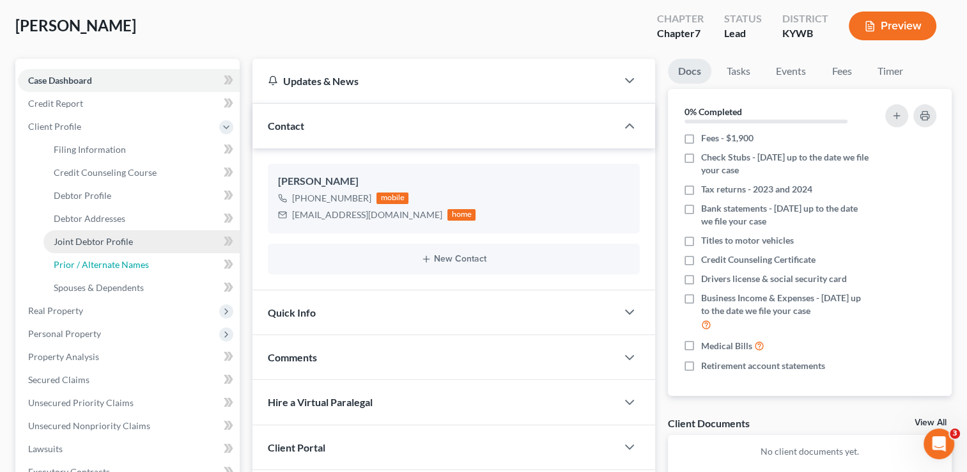
click at [119, 253] on link "Prior / Alternate Names" at bounding box center [141, 264] width 196 height 23
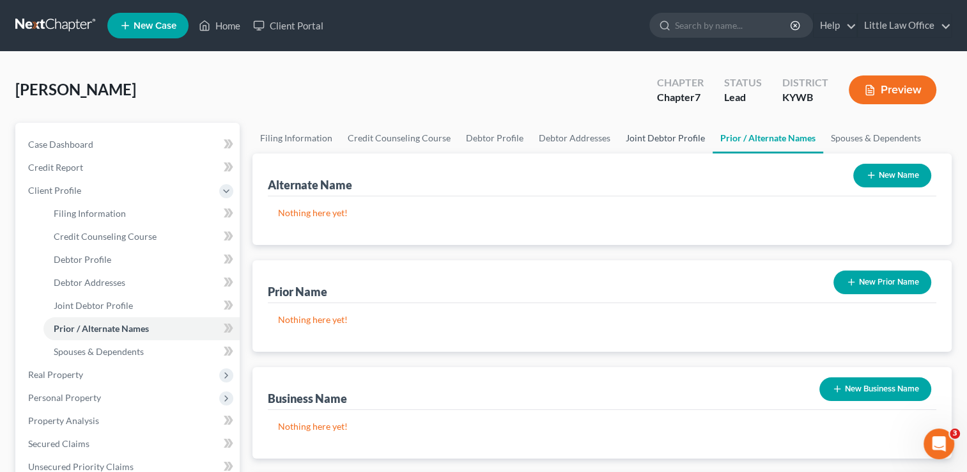
click at [641, 139] on link "Joint Debtor Profile" at bounding box center [665, 138] width 95 height 31
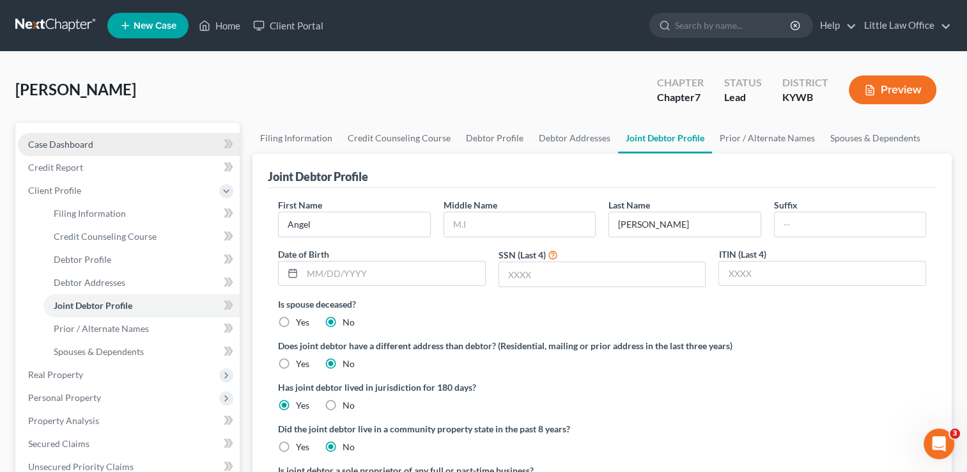
click at [85, 145] on span "Case Dashboard" at bounding box center [60, 144] width 65 height 11
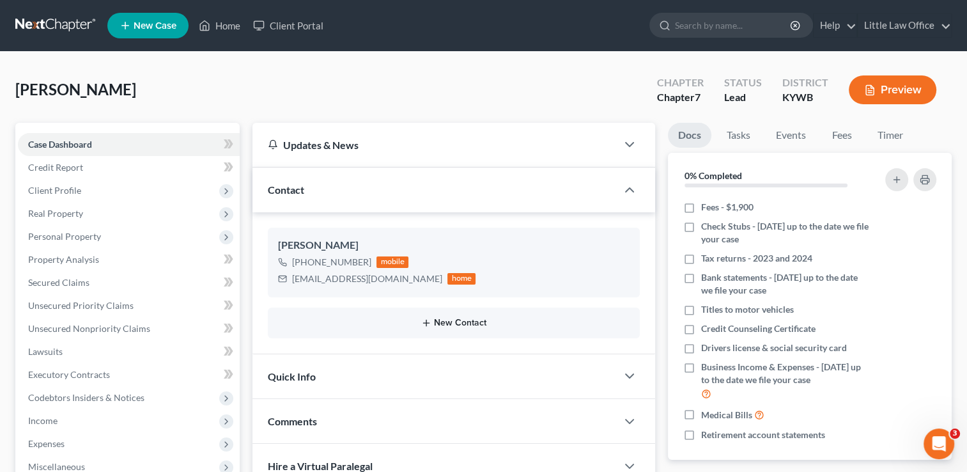
click at [457, 322] on button "New Contact" at bounding box center [454, 323] width 352 height 10
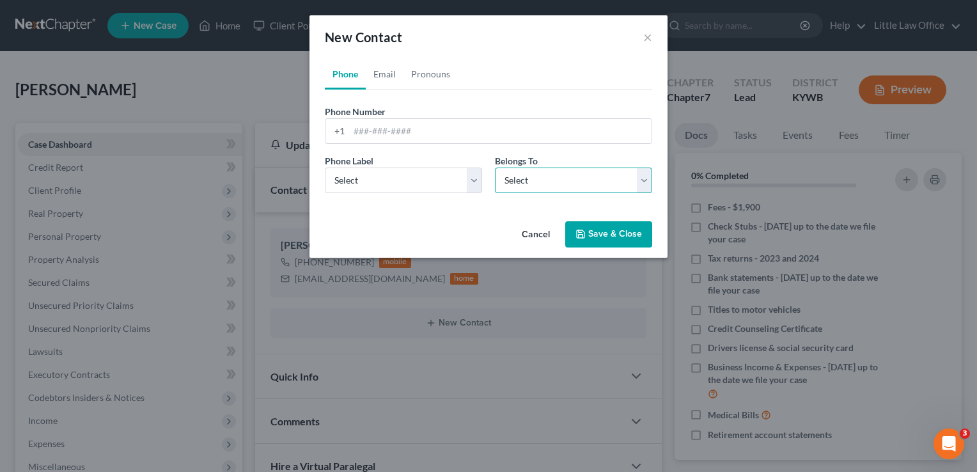
click at [513, 182] on select "Select Client Spouse Other" at bounding box center [573, 181] width 157 height 26
select select "1"
click at [495, 168] on select "Select Client Spouse Other" at bounding box center [573, 181] width 157 height 26
click at [391, 178] on select "Select Mobile Home Work Other" at bounding box center [403, 181] width 157 height 26
select select "0"
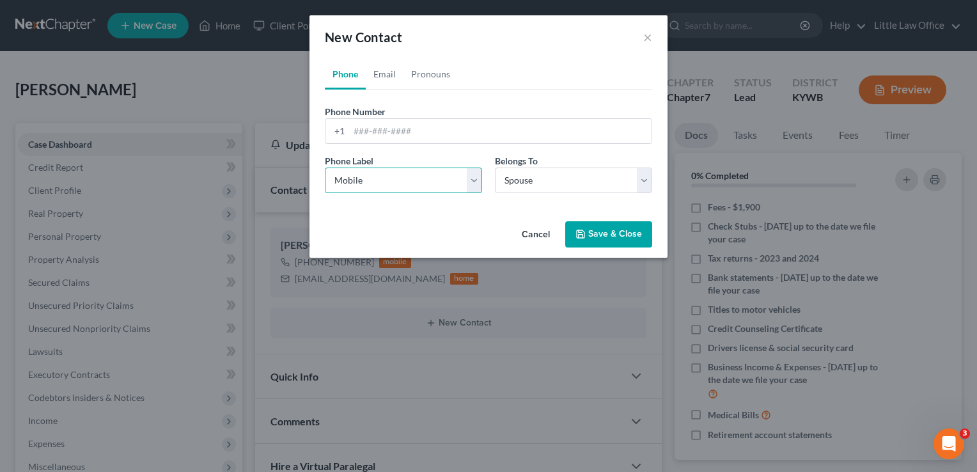
click at [325, 168] on select "Select Mobile Home Work Other" at bounding box center [403, 181] width 157 height 26
click at [387, 130] on input "tel" at bounding box center [500, 131] width 302 height 24
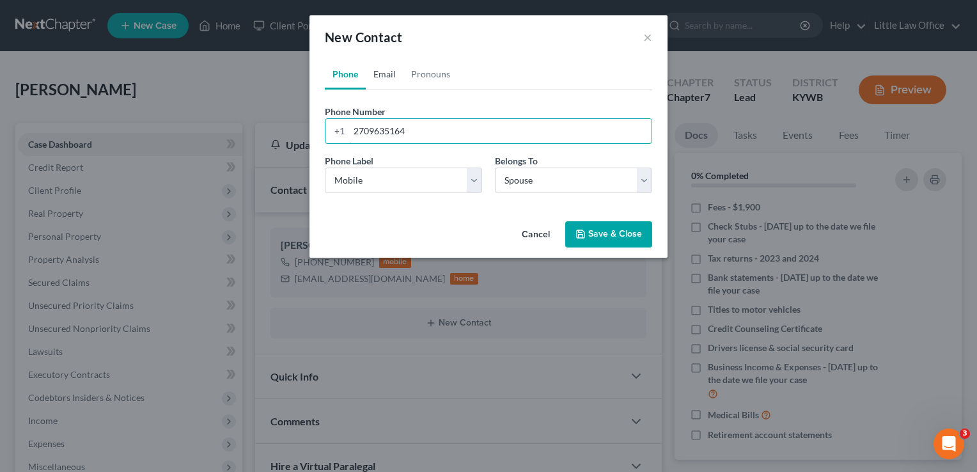
type input "2709635164"
click at [381, 84] on link "Email" at bounding box center [385, 74] width 38 height 31
click at [404, 120] on input "email" at bounding box center [500, 131] width 302 height 24
type input "angelmorgan0202@gmail.com"
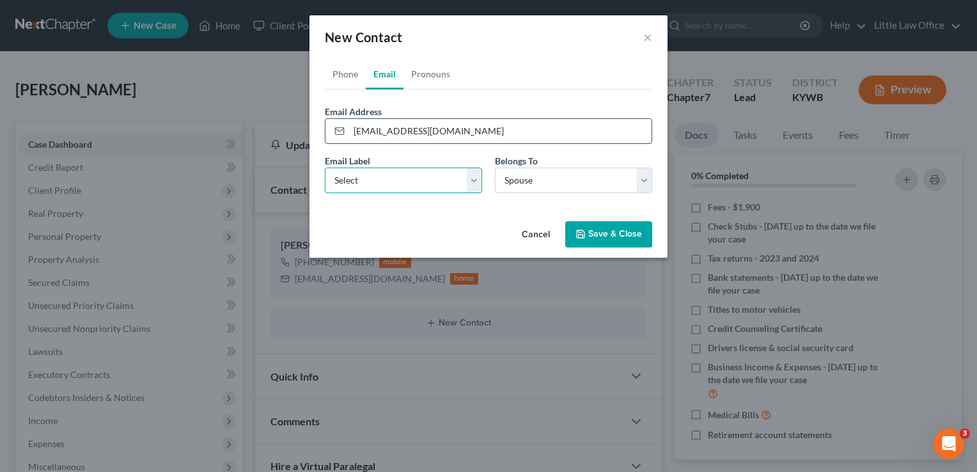
select select "0"
click at [621, 244] on button "Save & Close" at bounding box center [608, 234] width 87 height 27
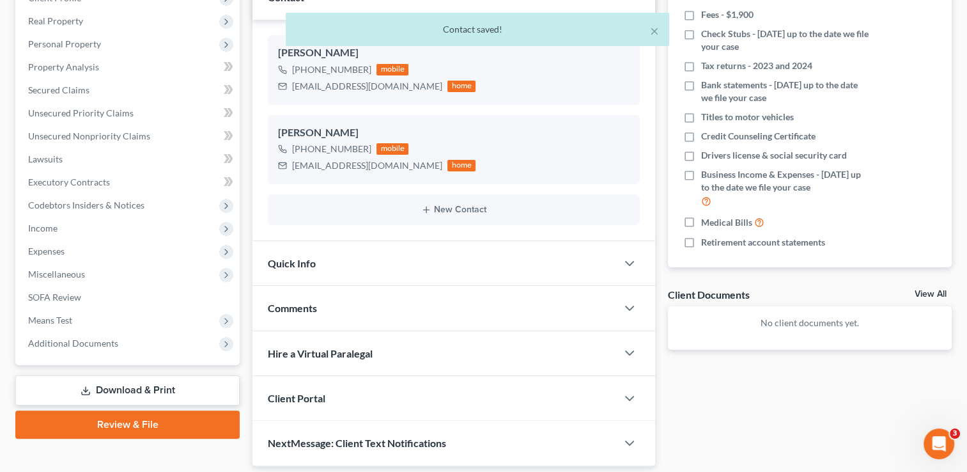
scroll to position [233, 0]
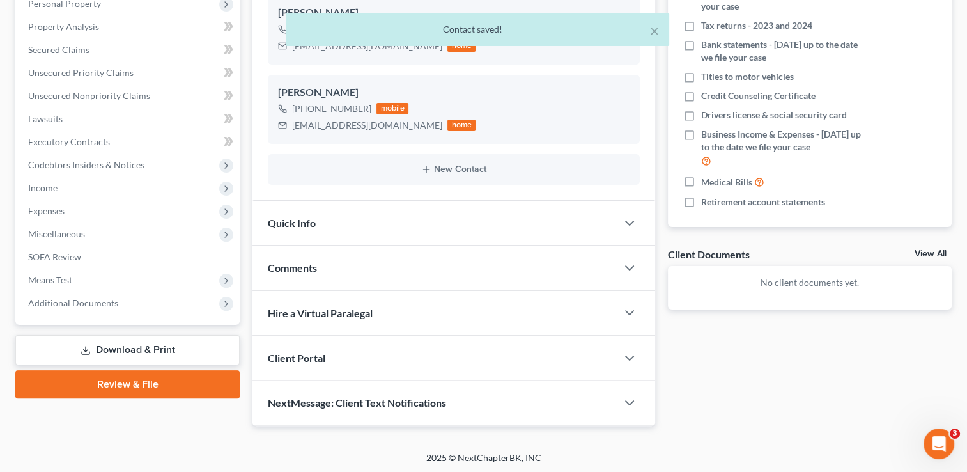
click at [508, 409] on div "NextMessage: Client Text Notifications" at bounding box center [435, 402] width 364 height 44
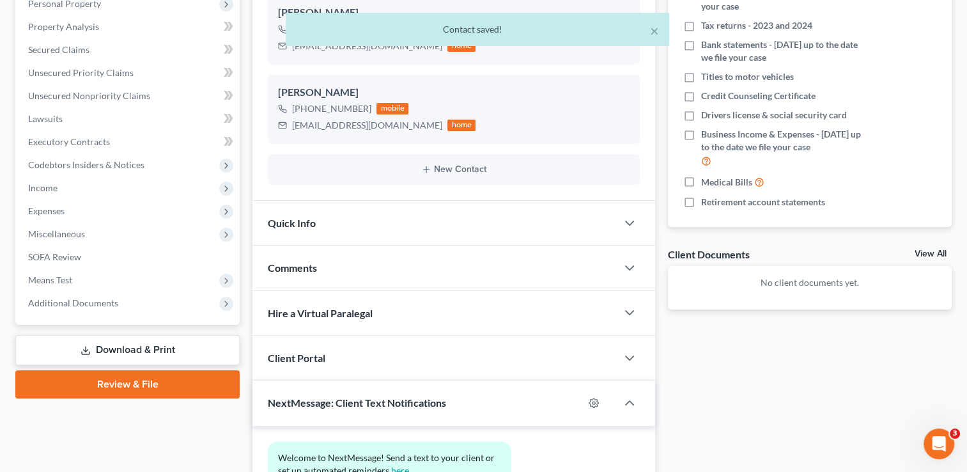
scroll to position [350, 0]
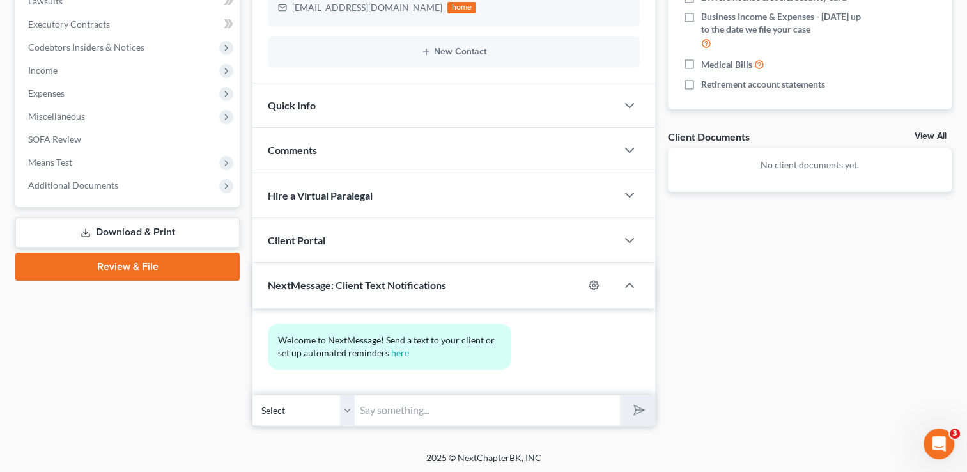
click at [515, 406] on input "text" at bounding box center [487, 409] width 265 height 31
type input "This is Kristi from Marcus Little's Office."
click at [646, 409] on button "submit" at bounding box center [637, 410] width 35 height 30
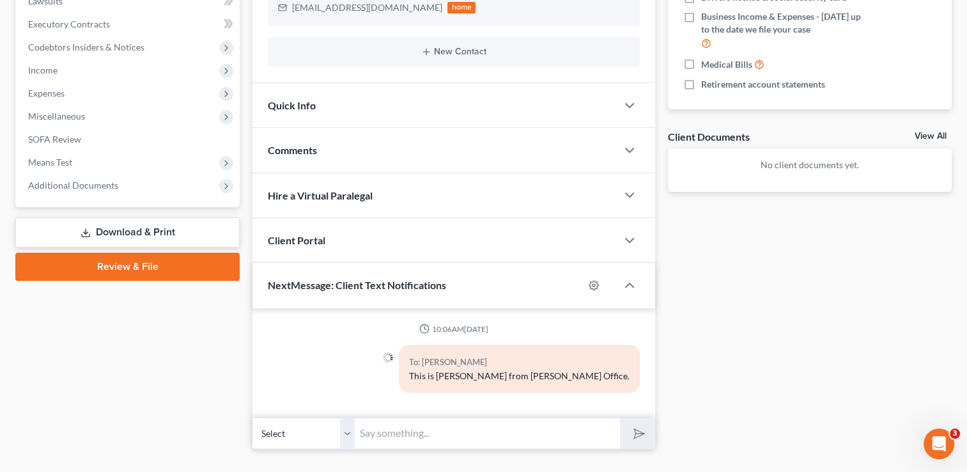
click at [348, 428] on select "Select +1 (270) 963-3425 - Shawn Morgan +1 (270) 963-5164 - Angel Morgan" at bounding box center [304, 432] width 102 height 31
select select "1"
click at [253, 417] on select "Select +1 (270) 963-3425 - Shawn Morgan +1 (270) 963-5164 - Angel Morgan" at bounding box center [304, 432] width 102 height 31
click at [386, 441] on input "text" at bounding box center [487, 432] width 265 height 31
paste input "This is Kristi from Marcus Little's Office."
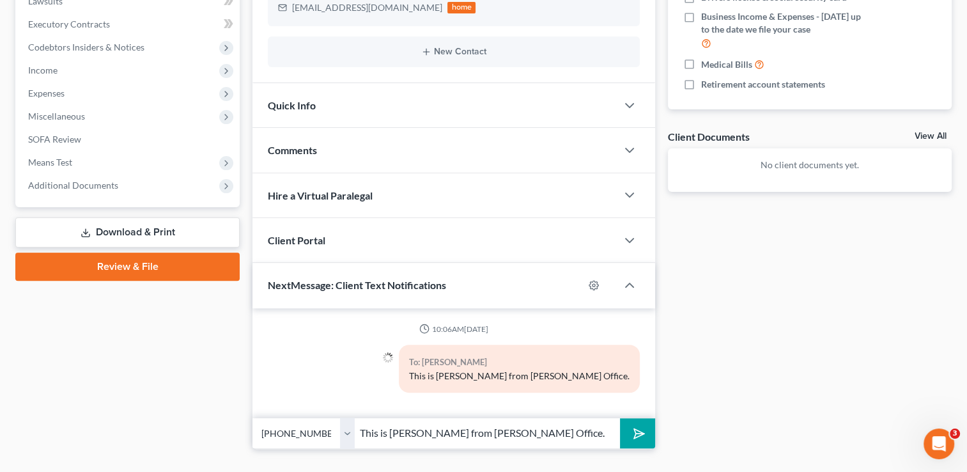
type input "This is Kristi from Marcus Little's Office."
click at [642, 433] on icon "submit" at bounding box center [637, 434] width 18 height 18
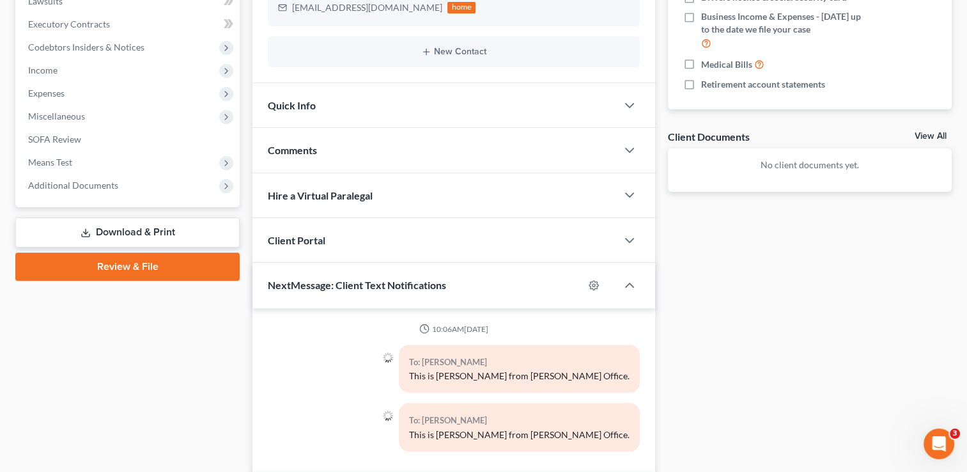
click at [311, 102] on span "Quick Info" at bounding box center [292, 105] width 48 height 12
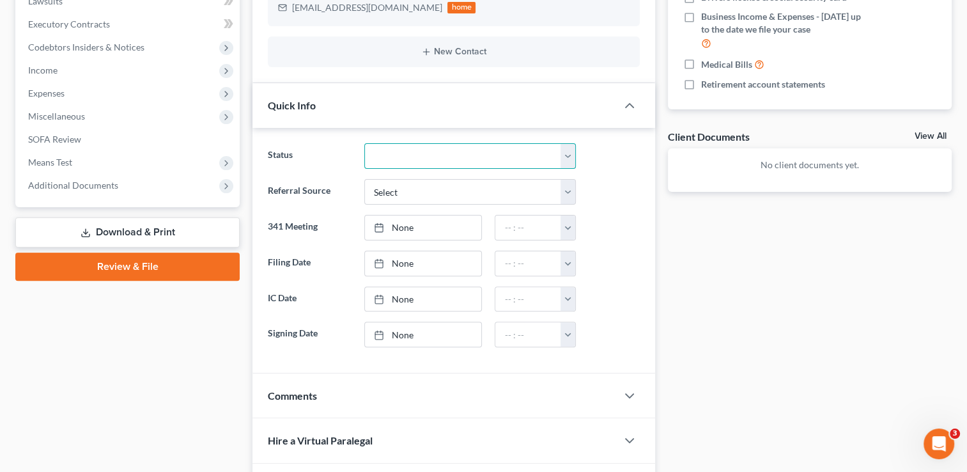
click at [405, 157] on select "Discharged Discharged & Reported Discharge Litigation Dismissal Notice Dismisse…" at bounding box center [470, 156] width 212 height 26
click at [409, 192] on select "Select Word Of Mouth Previous Clients Direct Mail Website Google Search Modern …" at bounding box center [470, 192] width 212 height 26
select select "1"
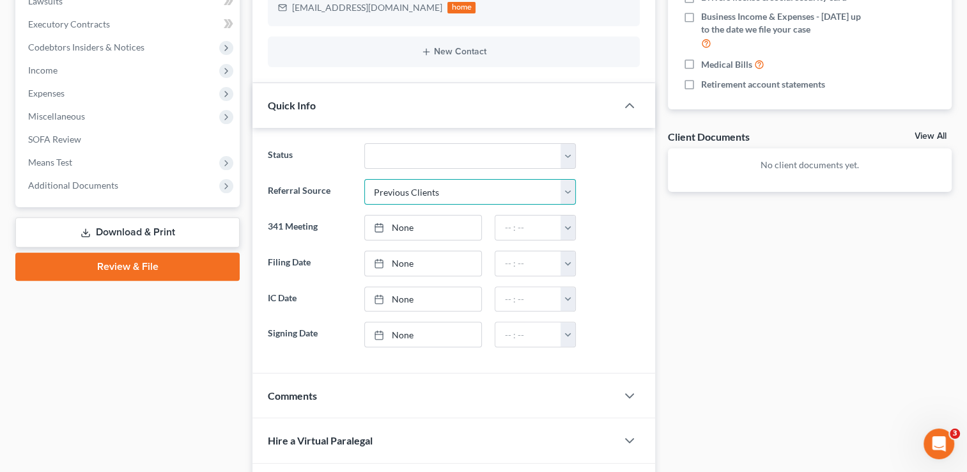
click at [364, 179] on select "Select Word Of Mouth Previous Clients Direct Mail Website Google Search Modern …" at bounding box center [470, 192] width 212 height 26
type input "9/15/2025"
click at [402, 296] on link "None" at bounding box center [423, 299] width 117 height 24
click at [565, 304] on button "button" at bounding box center [568, 299] width 14 height 24
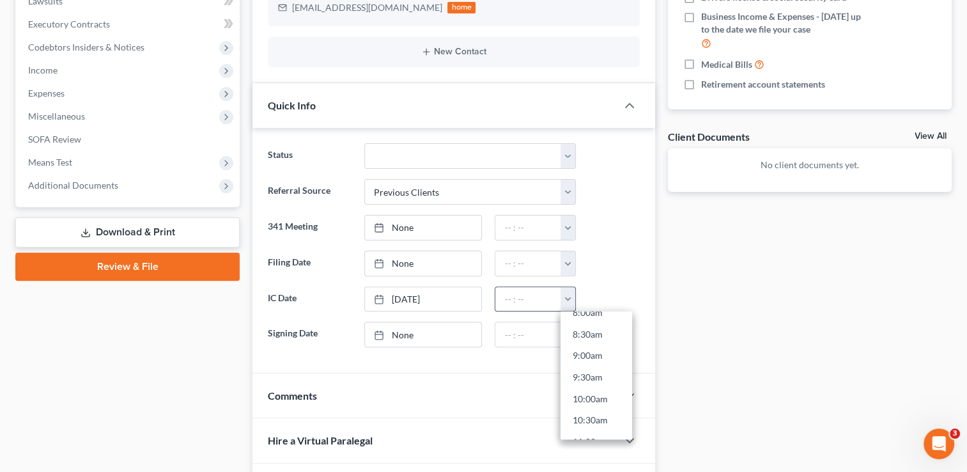
scroll to position [384, 0]
click at [601, 366] on link "10:00am" at bounding box center [597, 373] width 72 height 22
type input "10:00am"
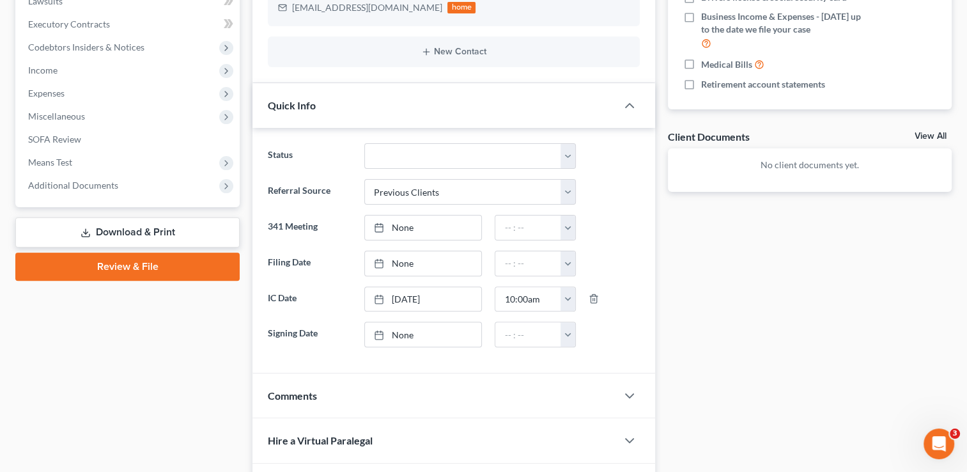
click at [871, 290] on div "Docs Tasks Events Fees Timer 0% Completed Nothing here yet! Fees - $1,900 Check…" at bounding box center [810, 262] width 297 height 981
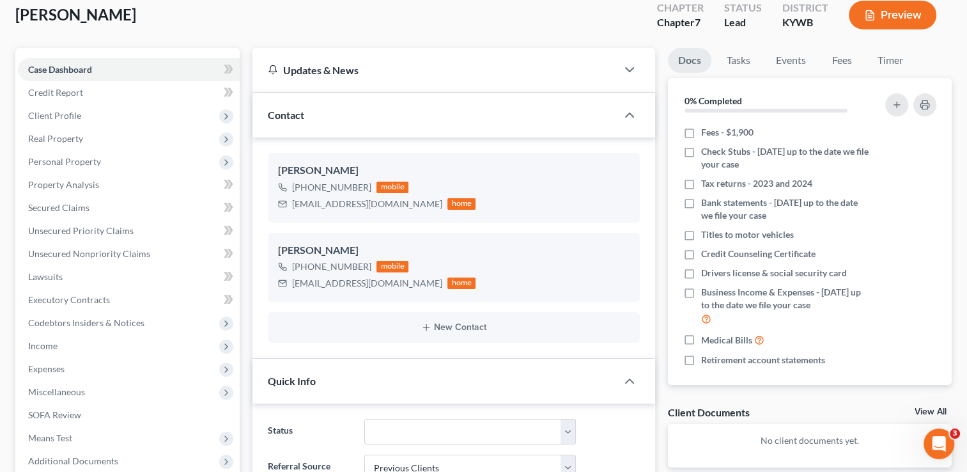
scroll to position [72, 0]
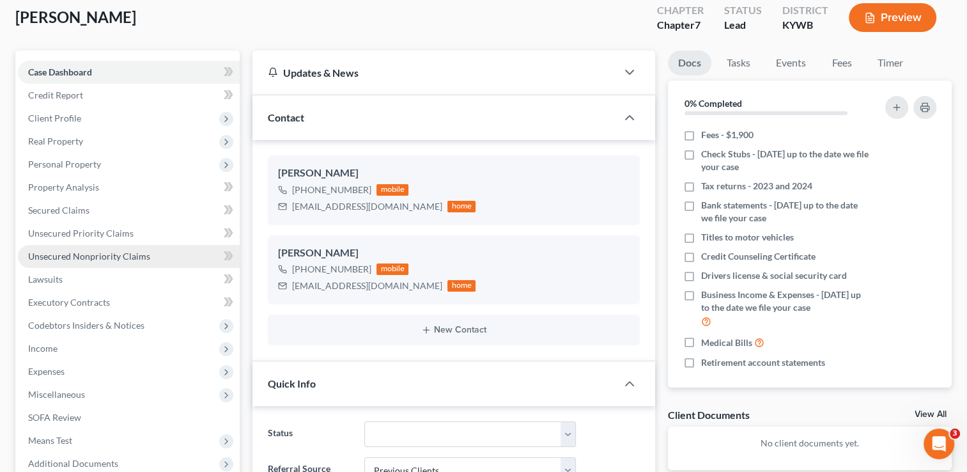
click at [112, 261] on link "Unsecured Nonpriority Claims" at bounding box center [129, 256] width 222 height 23
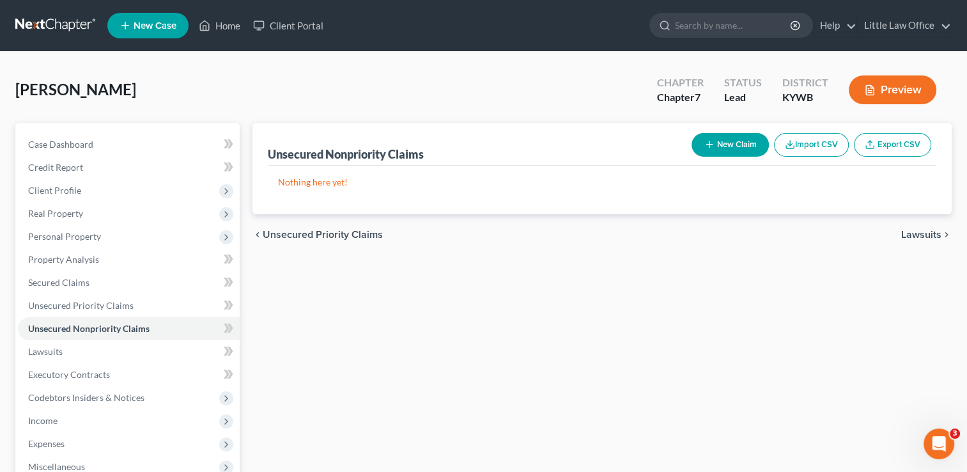
click at [758, 144] on button "New Claim" at bounding box center [730, 145] width 77 height 24
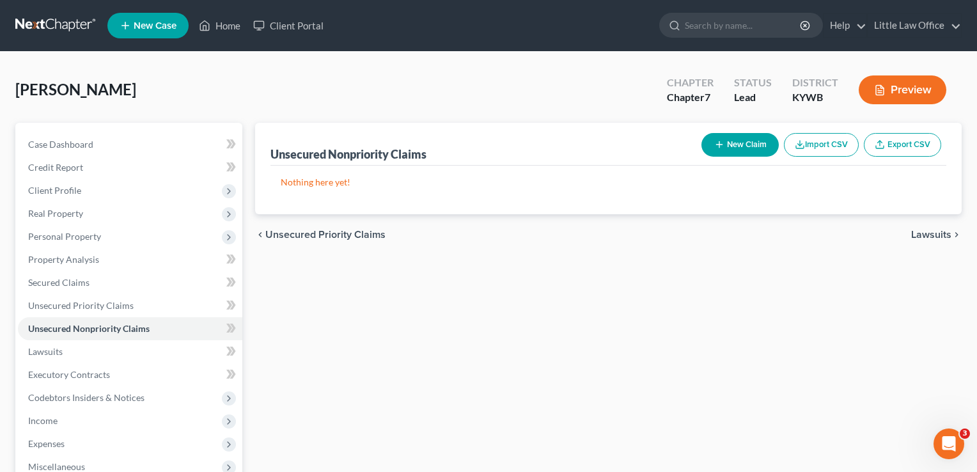
select select "2"
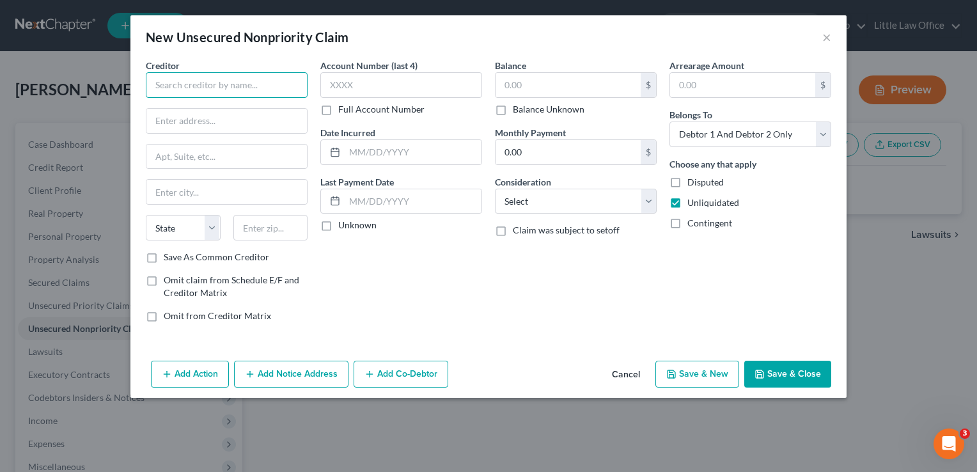
click at [197, 88] on input "text" at bounding box center [227, 85] width 162 height 26
type input "CarMart"
click at [552, 116] on div "Balance $ Balance Unknown Balance Undetermined $ Balance Unknown Monthly Paymen…" at bounding box center [575, 196] width 175 height 274
click at [513, 111] on label "Balance Unknown" at bounding box center [549, 109] width 72 height 13
click at [518, 111] on input "Balance Unknown" at bounding box center [522, 107] width 8 height 8
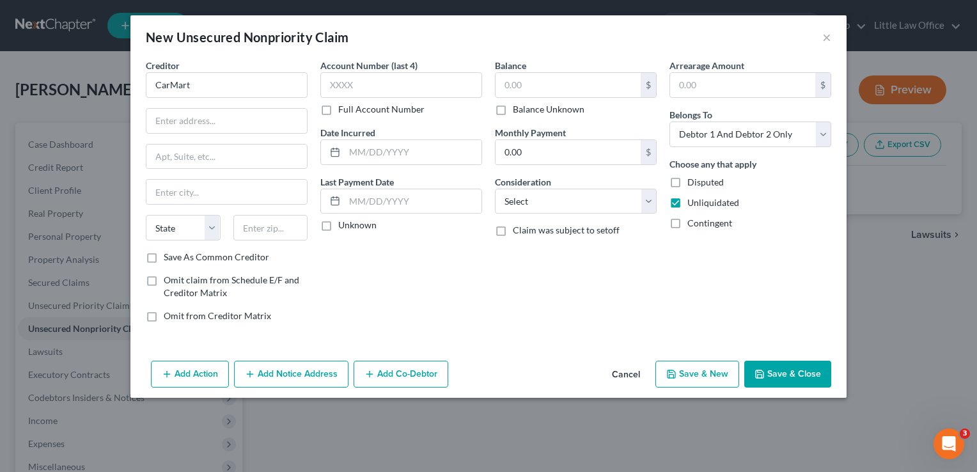
checkbox input "true"
type input "0.00"
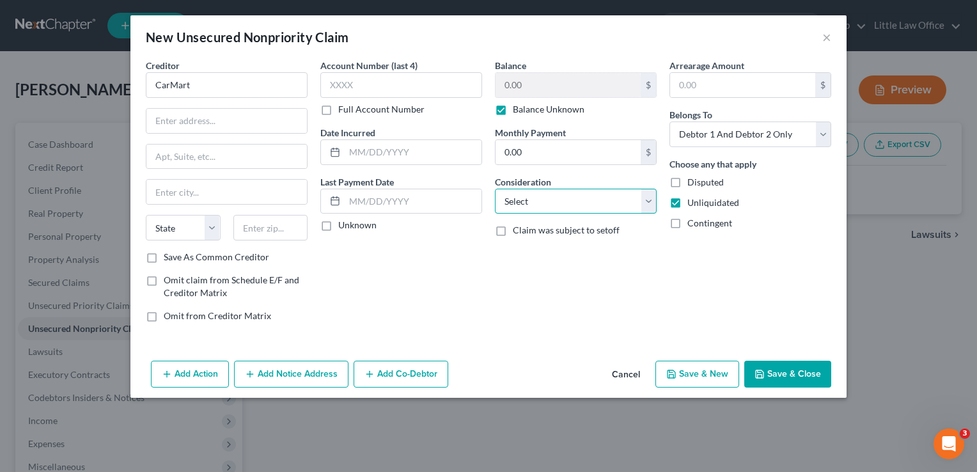
click at [536, 198] on select "Select Cable / Satellite Services Collection Agency Credit Card Debt Debt Couns…" at bounding box center [576, 202] width 162 height 26
select select "4"
click at [495, 189] on select "Select Cable / Satellite Services Collection Agency Credit Card Debt Debt Couns…" at bounding box center [576, 202] width 162 height 26
click at [783, 368] on button "Save & Close" at bounding box center [787, 374] width 87 height 27
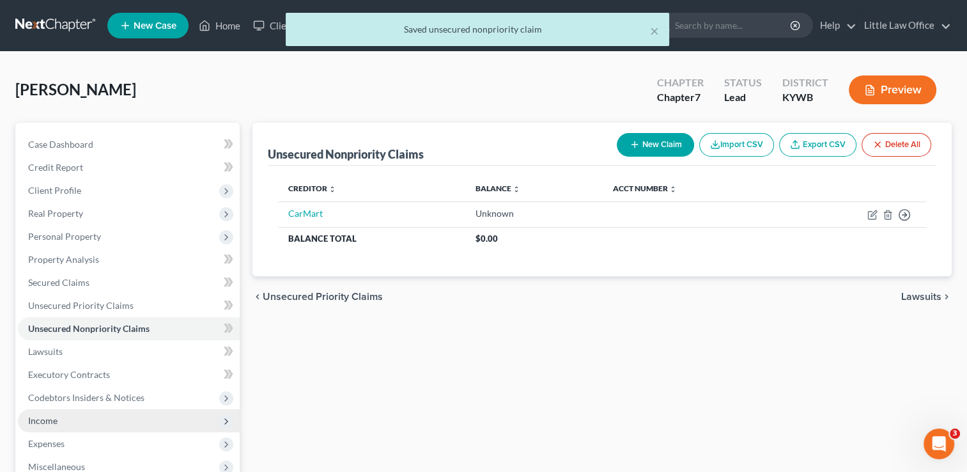
click at [68, 423] on span "Income" at bounding box center [129, 420] width 222 height 23
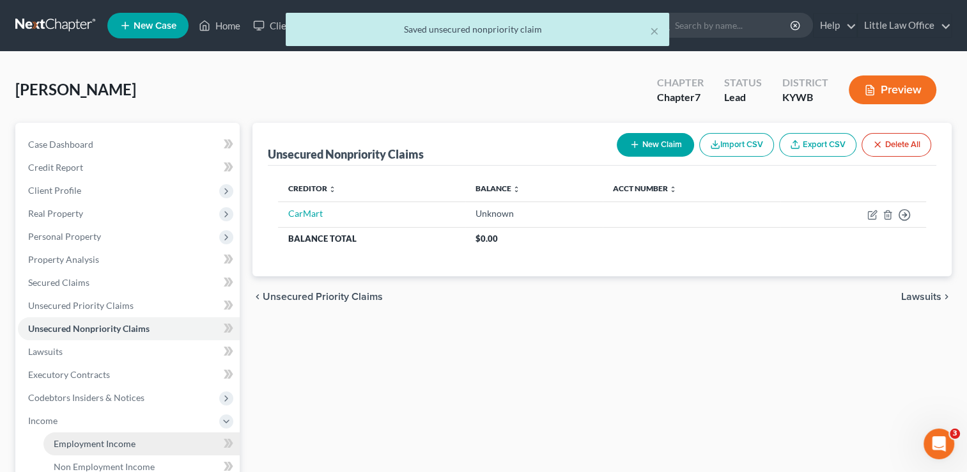
click at [80, 439] on span "Employment Income" at bounding box center [95, 443] width 82 height 11
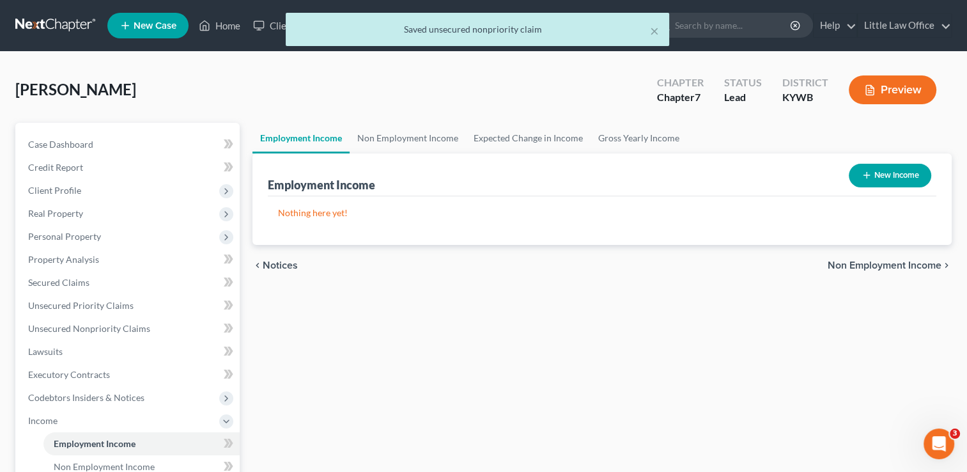
click at [875, 177] on button "New Income" at bounding box center [890, 176] width 82 height 24
select select "0"
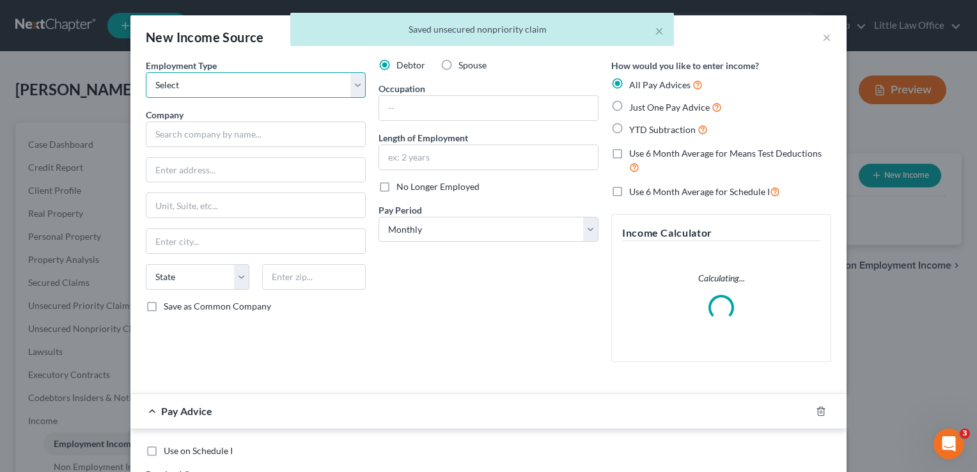
click at [279, 89] on select "Select Full or Part Time Employment Self Employment" at bounding box center [256, 85] width 220 height 26
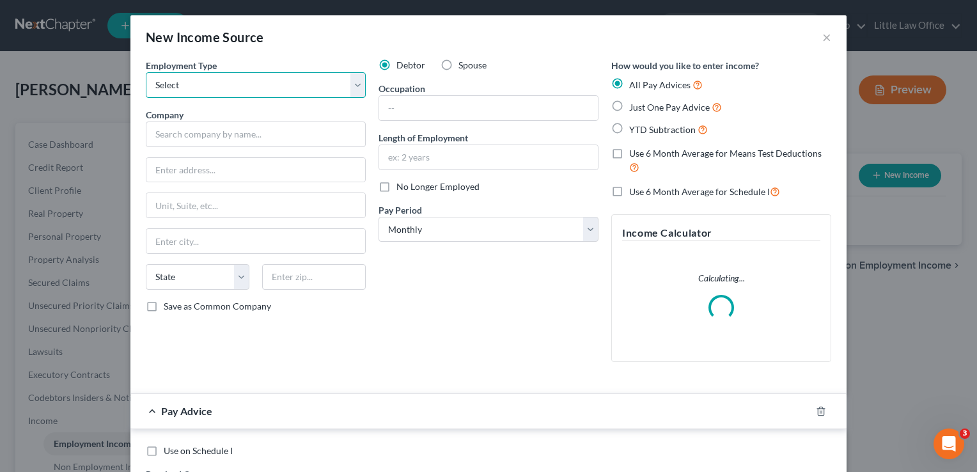
select select "0"
click at [146, 72] on select "Select Full or Part Time Employment Self Employment" at bounding box center [256, 85] width 220 height 26
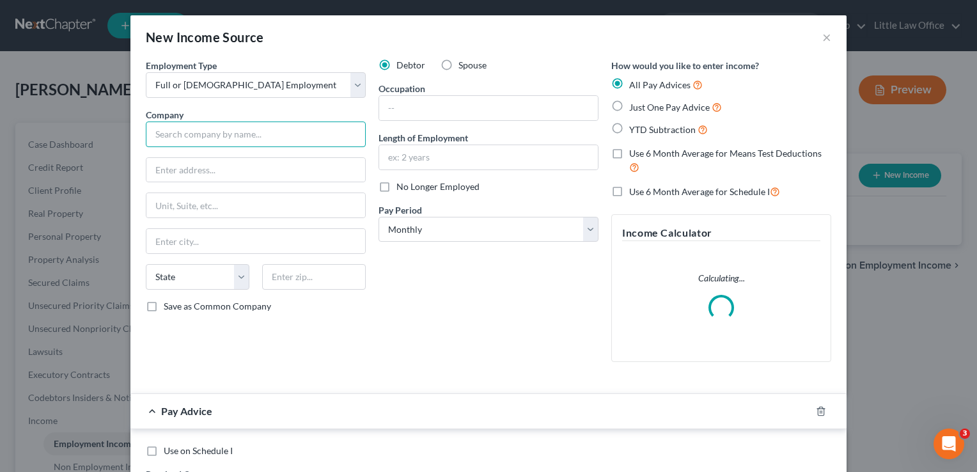
click at [259, 136] on input "text" at bounding box center [256, 134] width 220 height 26
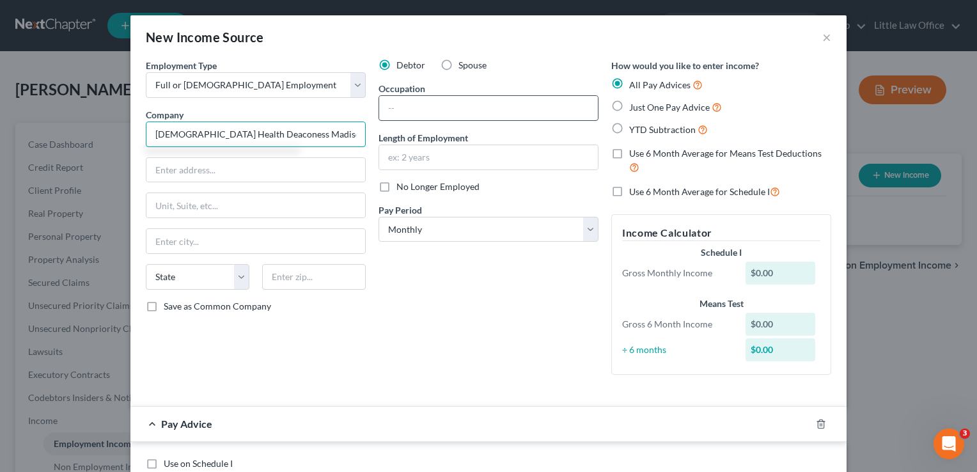
type input "Baptist Health Deaconess Madisonville"
click at [446, 111] on input "text" at bounding box center [488, 108] width 219 height 24
type input "Medical Assistant"
click at [816, 428] on icon "button" at bounding box center [821, 424] width 10 height 10
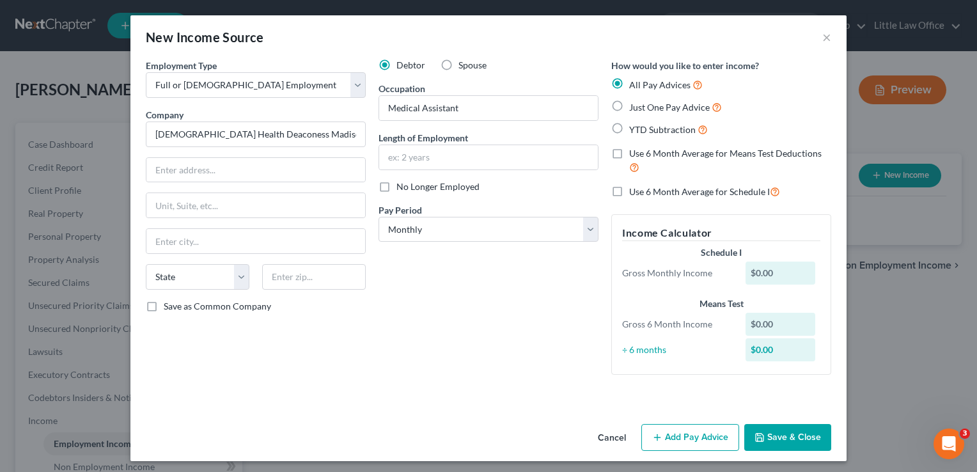
click at [455, 247] on div "Debtor Spouse Occupation Medical Assistant Length of Employment No Longer Emplo…" at bounding box center [488, 222] width 233 height 326
click at [451, 235] on select "Select Monthly Twice Monthly Every Other Week Weekly" at bounding box center [488, 230] width 220 height 26
select select "2"
click at [378, 217] on select "Select Monthly Twice Monthly Every Other Week Weekly" at bounding box center [488, 230] width 220 height 26
click at [775, 451] on div "Cancel Add Pay Advice Save & Close" at bounding box center [488, 440] width 716 height 42
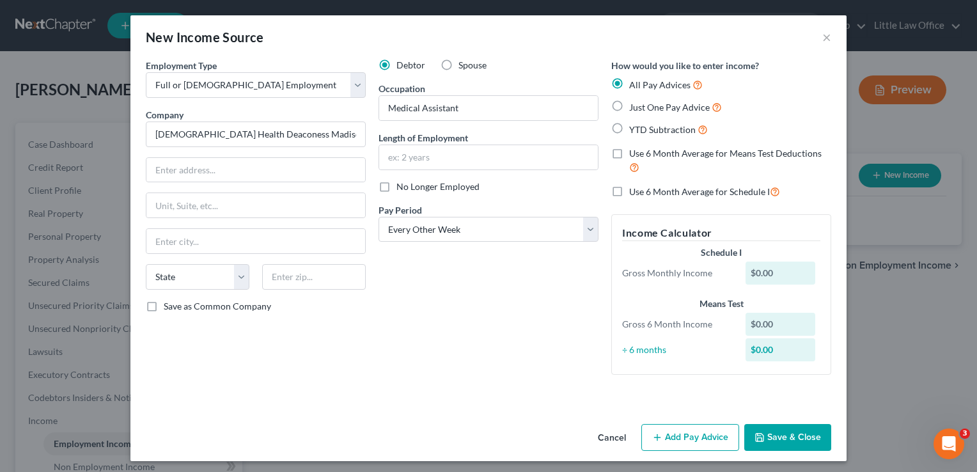
click at [780, 442] on button "Save & Close" at bounding box center [787, 437] width 87 height 27
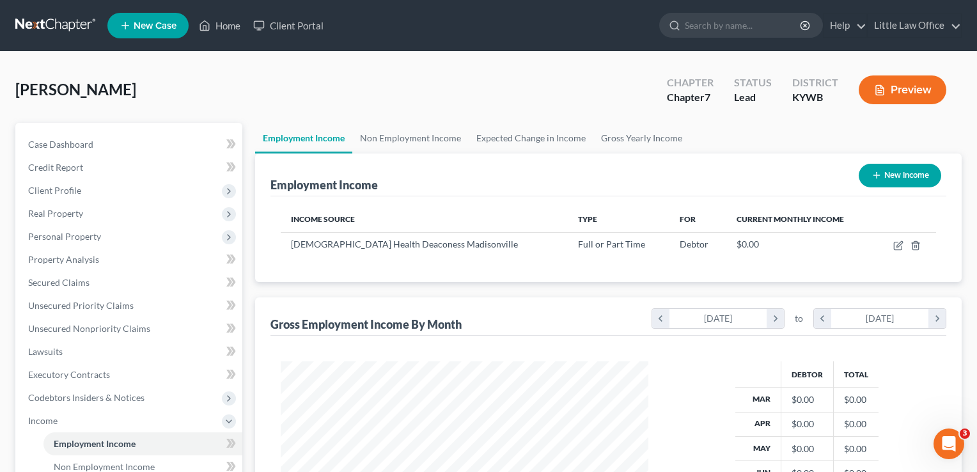
scroll to position [639090, 638925]
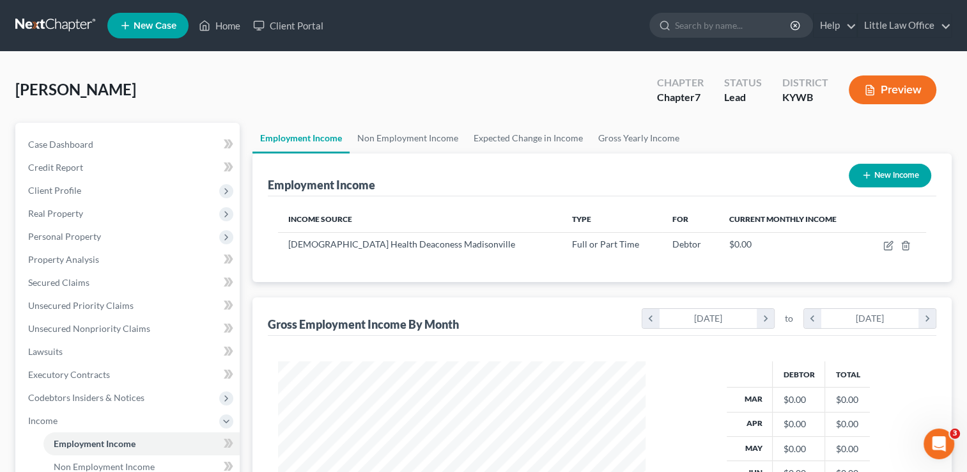
click at [890, 173] on button "New Income" at bounding box center [890, 176] width 82 height 24
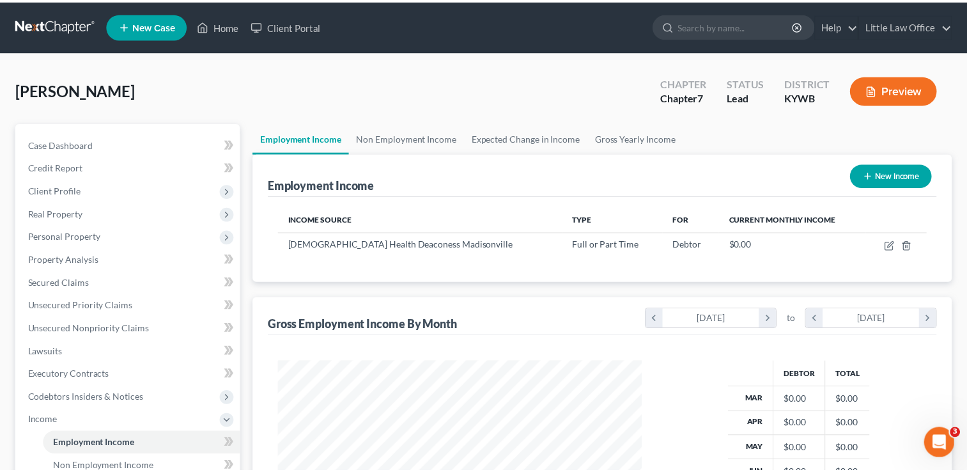
scroll to position [228, 396]
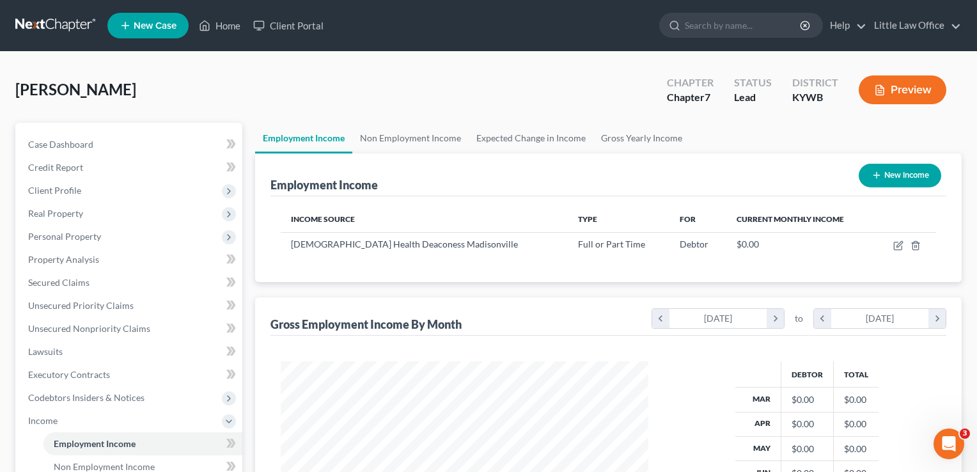
select select "0"
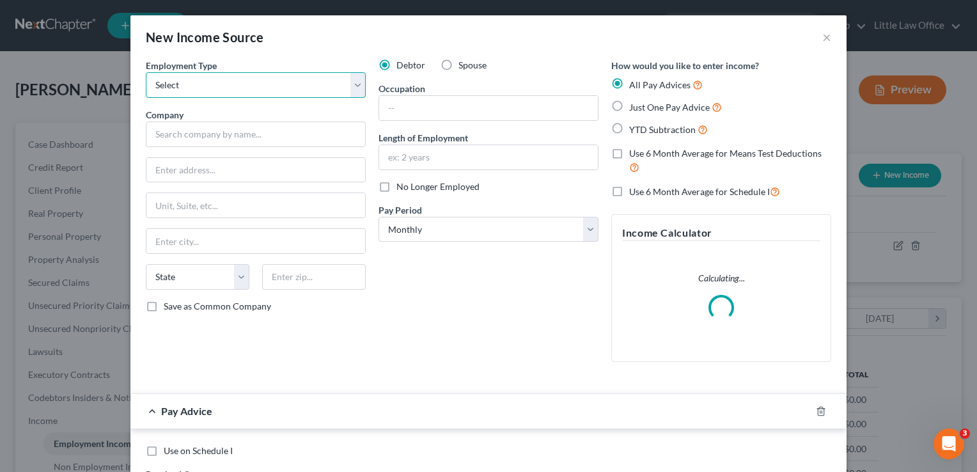
click at [260, 83] on select "Select Full or Part Time Employment Self Employment" at bounding box center [256, 85] width 220 height 26
select select "1"
click at [146, 72] on select "Select Full or Part Time Employment Self Employment" at bounding box center [256, 85] width 220 height 26
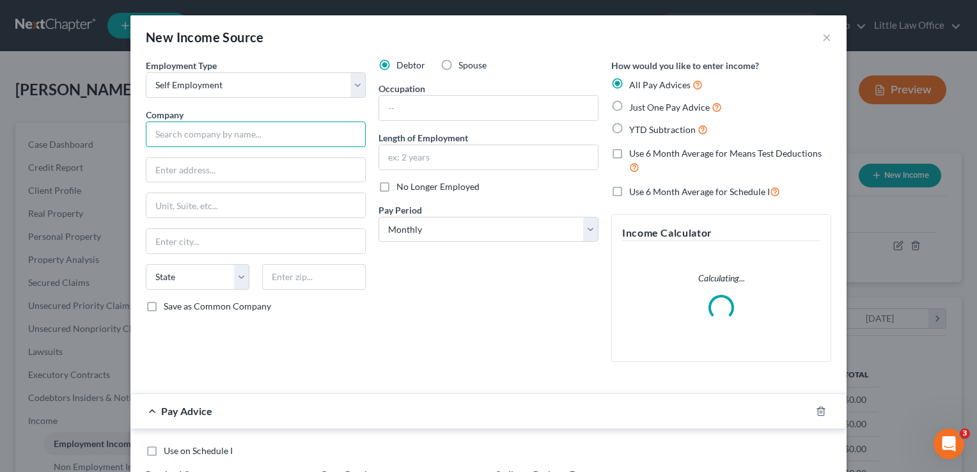
click at [238, 139] on input "text" at bounding box center [256, 134] width 220 height 26
type input "C"
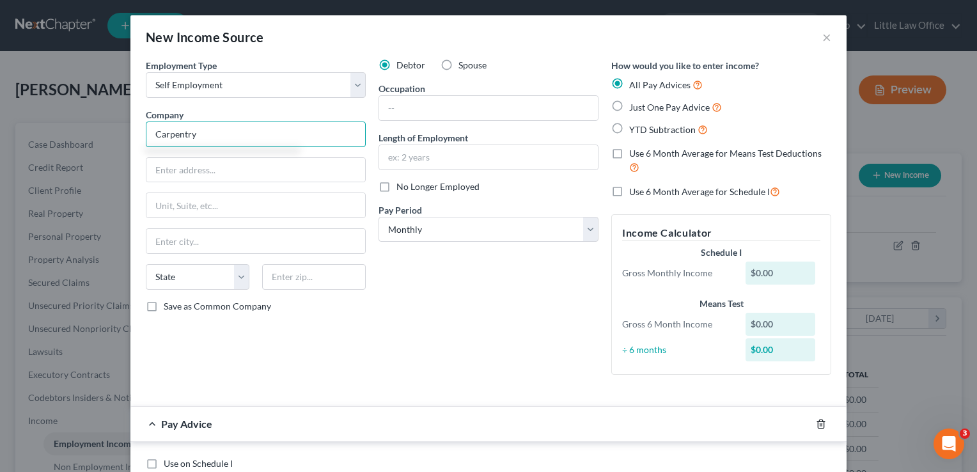
type input "Carpentry"
click at [821, 425] on icon "button" at bounding box center [821, 424] width 10 height 10
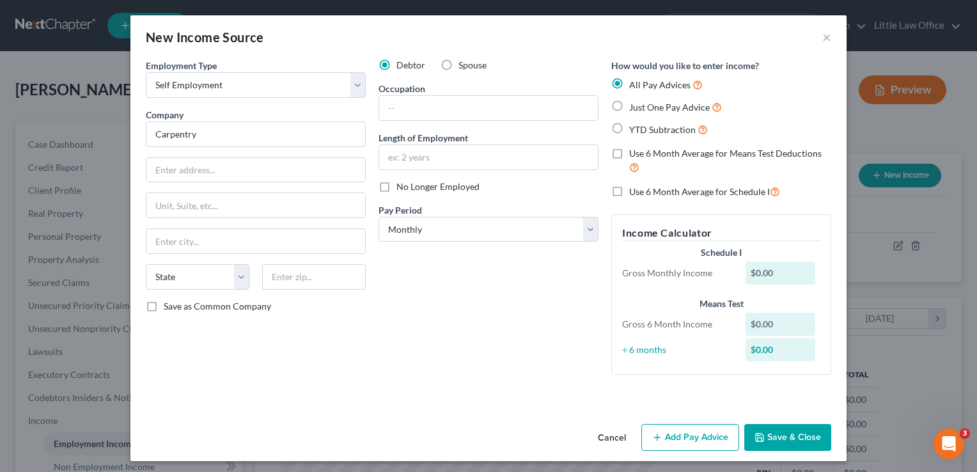
click at [807, 439] on button "Save & Close" at bounding box center [787, 437] width 87 height 27
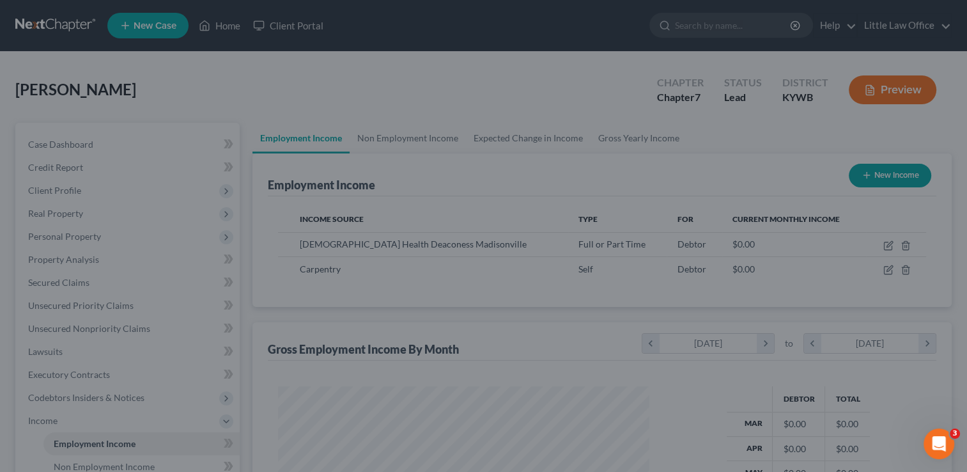
scroll to position [639090, 638925]
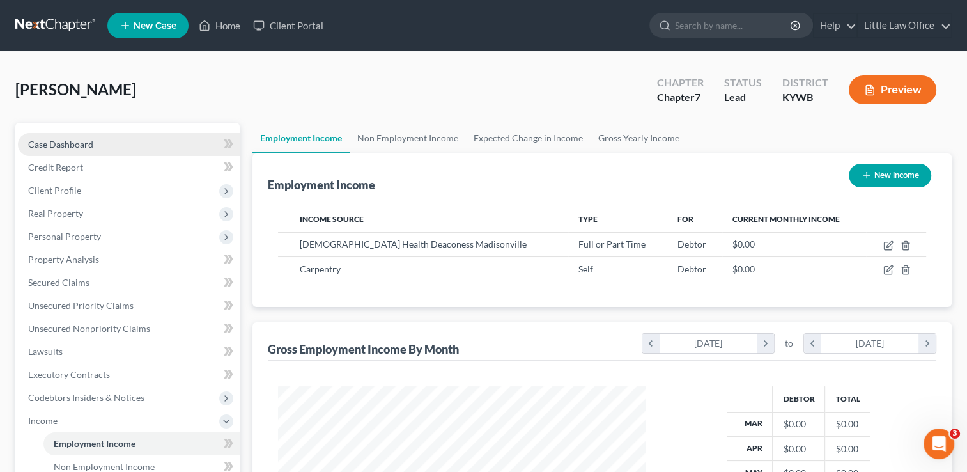
click at [65, 142] on span "Case Dashboard" at bounding box center [60, 144] width 65 height 11
select select "1"
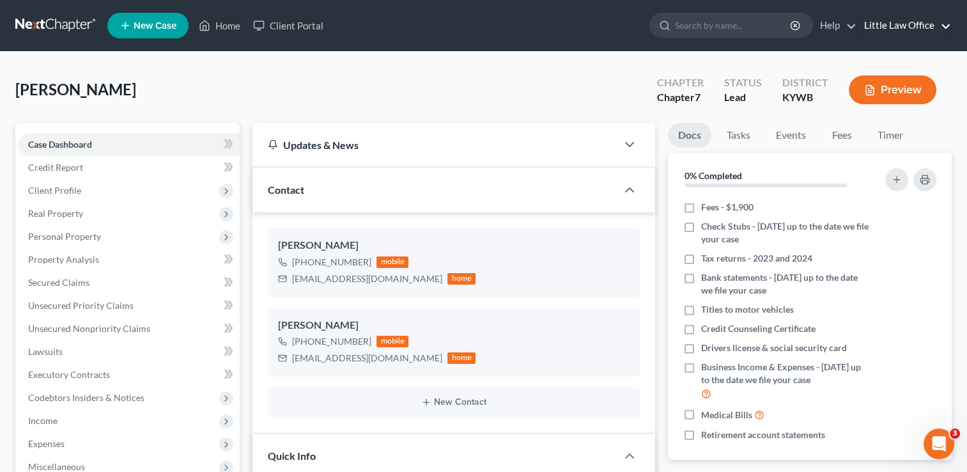
click at [902, 27] on link "Little Law Office" at bounding box center [904, 25] width 93 height 23
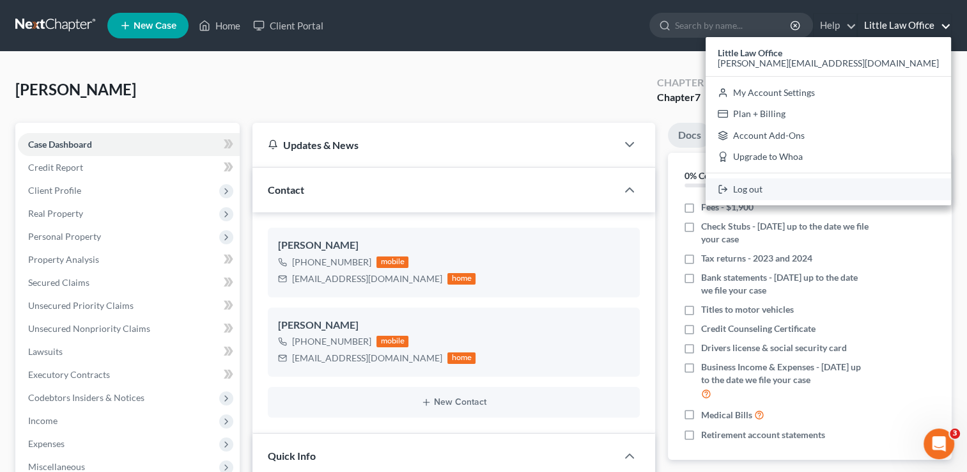
click at [875, 196] on link "Log out" at bounding box center [828, 189] width 245 height 22
